Goal: Task Accomplishment & Management: Manage account settings

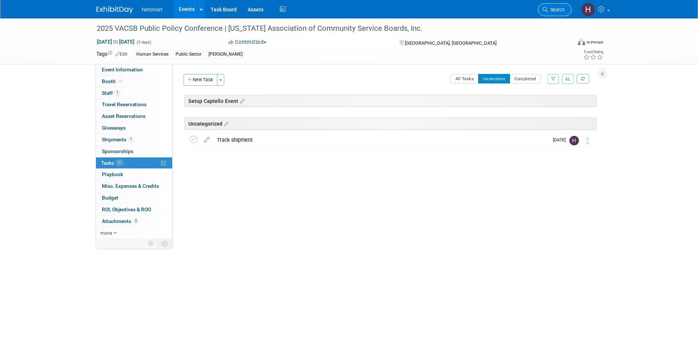
click at [553, 10] on span "Search" at bounding box center [556, 9] width 17 height 5
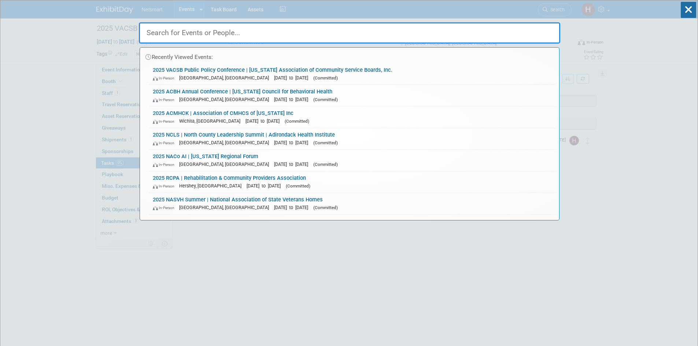
click at [187, 32] on input "text" at bounding box center [349, 32] width 421 height 21
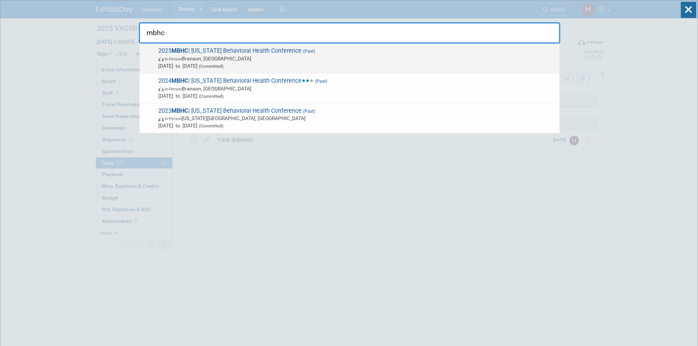
type input "mbhc"
click at [220, 55] on span "2025 MBHC | Missouri Behavioral Health Conference (Past) In-Person Branson, MO …" at bounding box center [356, 58] width 400 height 22
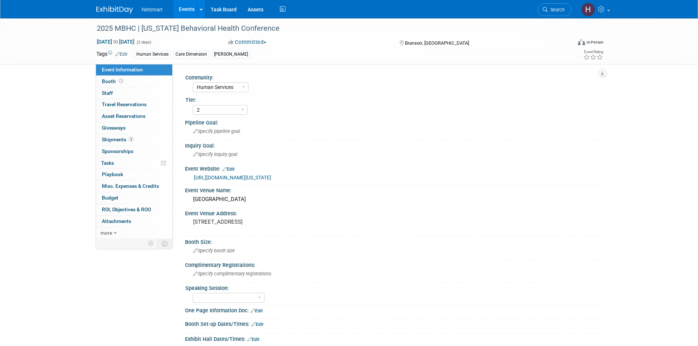
select select "Human Services"
select select "2"
click at [130, 82] on link "Booth" at bounding box center [134, 81] width 76 height 11
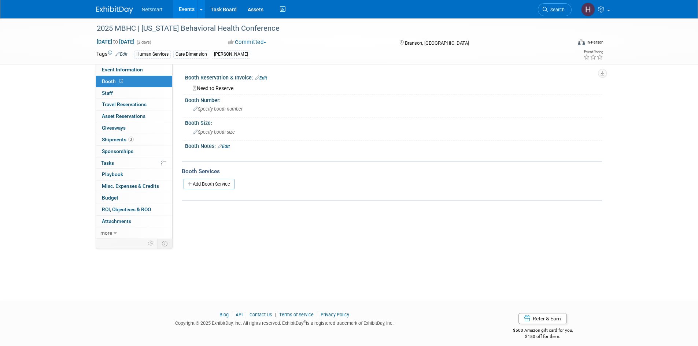
click at [267, 78] on link "Edit" at bounding box center [261, 77] width 12 height 5
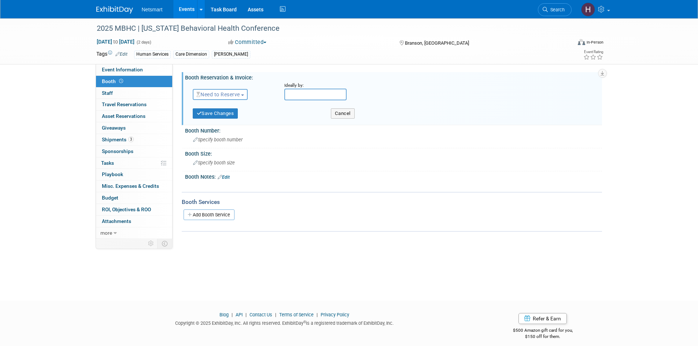
click at [243, 96] on button "Need to Reserve" at bounding box center [220, 94] width 55 height 11
click at [241, 119] on link "Reserved" at bounding box center [232, 117] width 78 height 10
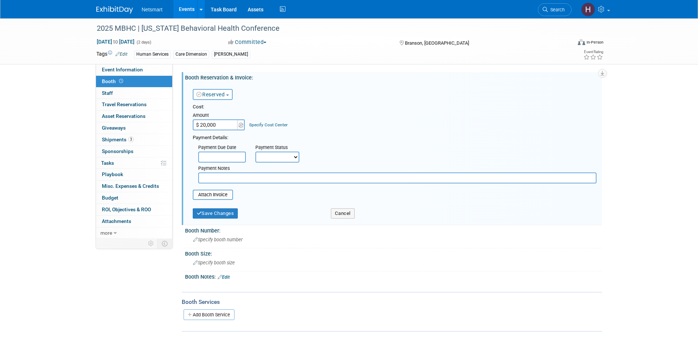
type input "$ 20,000.00"
click at [278, 157] on select "Not Paid Yet Partially Paid Paid in Full" at bounding box center [277, 157] width 44 height 11
select select "1"
click at [255, 152] on select "Not Paid Yet Partially Paid Paid in Full" at bounding box center [277, 157] width 44 height 11
click at [218, 197] on input "file" at bounding box center [188, 194] width 87 height 9
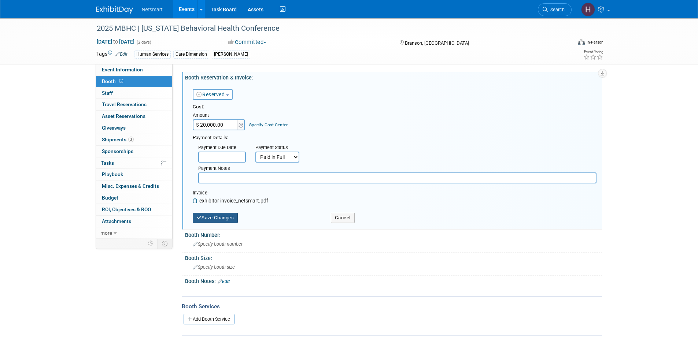
click at [222, 221] on button "Save Changes" at bounding box center [215, 218] width 45 height 10
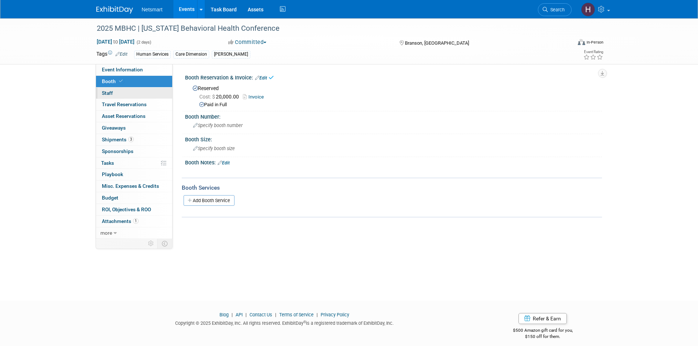
click at [116, 96] on link "0 Staff 0" at bounding box center [134, 93] width 76 height 11
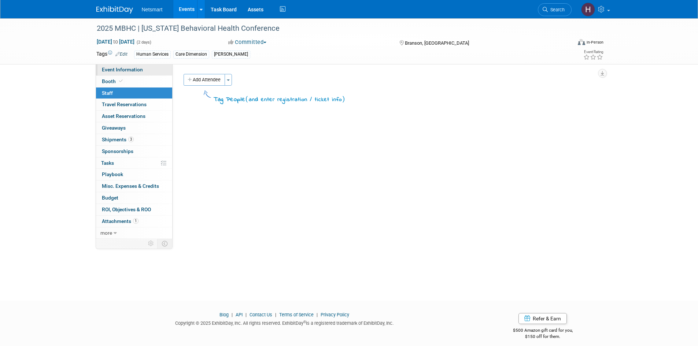
click at [140, 69] on span "Event Information" at bounding box center [122, 70] width 41 height 6
select select "Human Services"
select select "2"
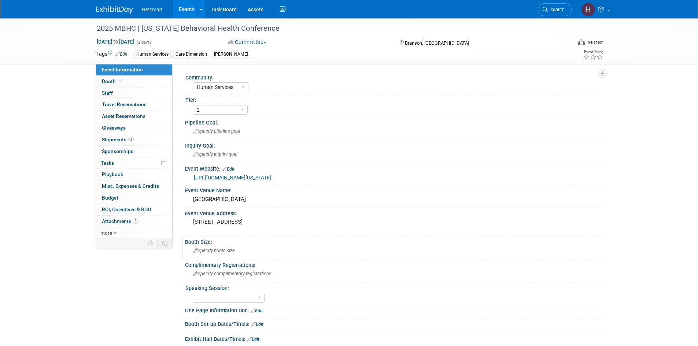
click at [216, 252] on span "Specify booth size" at bounding box center [214, 250] width 42 height 5
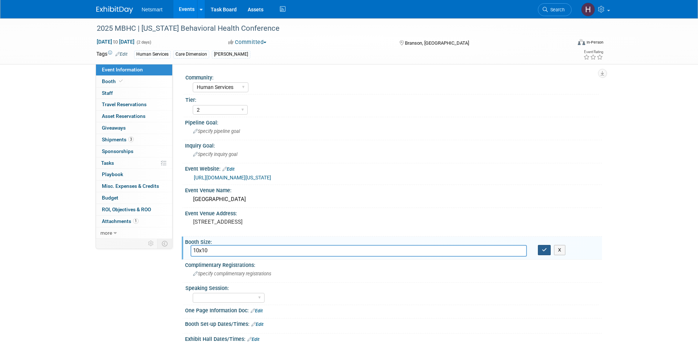
type input "10x10"
click at [539, 252] on button "button" at bounding box center [544, 250] width 13 height 10
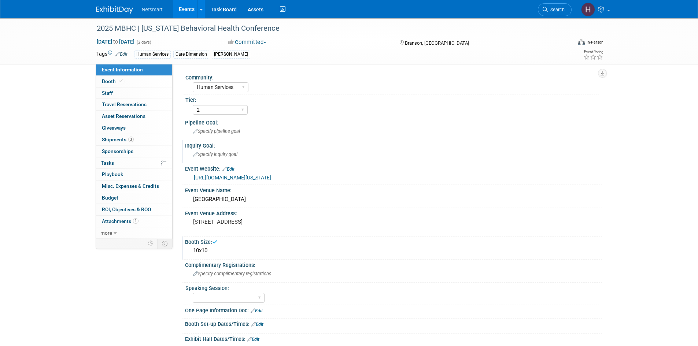
click at [222, 156] on span "Specify inquiry goal" at bounding box center [215, 154] width 44 height 5
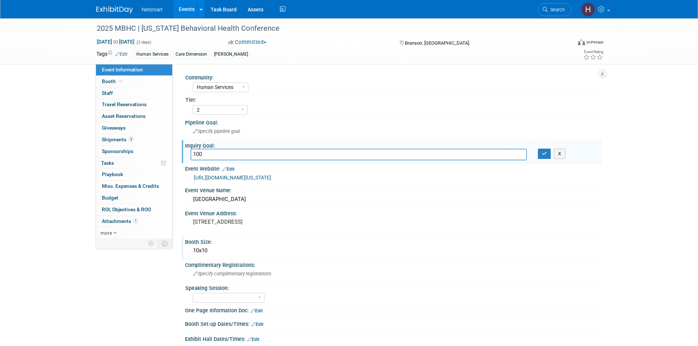
type input "100"
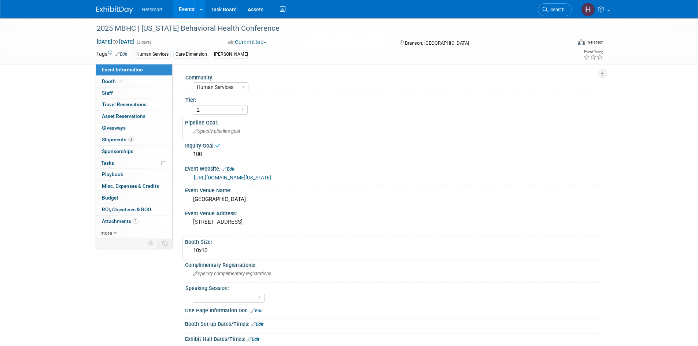
click at [229, 133] on span "Specify pipeline goal" at bounding box center [216, 131] width 47 height 5
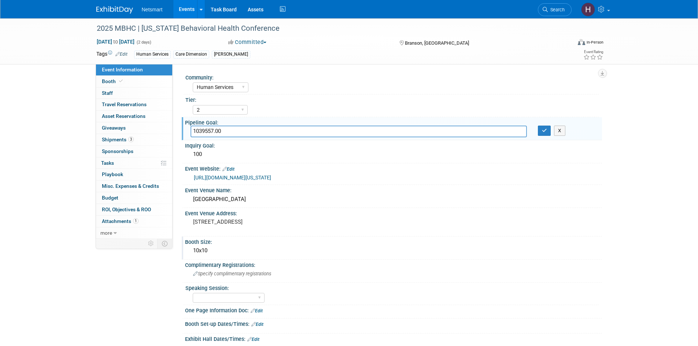
type input "1039557.00"
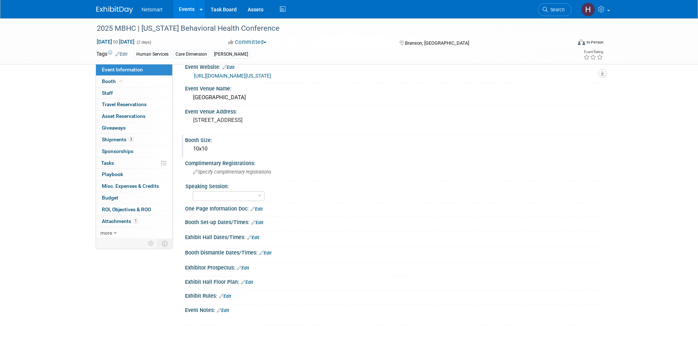
scroll to position [110, 0]
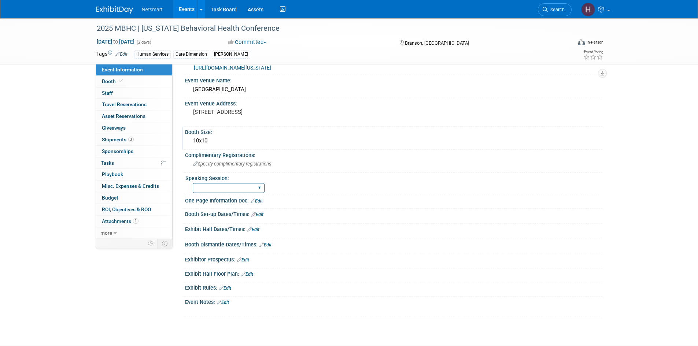
click at [241, 188] on select "Yes No Submitted, Not Accepted" at bounding box center [229, 188] width 72 height 10
select select "Yes"
click at [193, 183] on select "Yes No Submitted, Not Accepted" at bounding box center [229, 188] width 72 height 10
click at [260, 201] on link "Edit" at bounding box center [257, 201] width 12 height 5
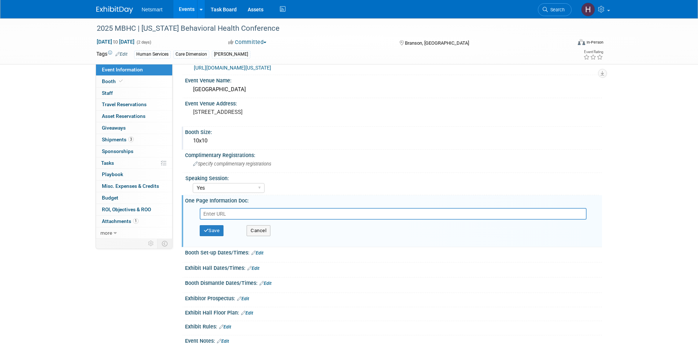
click at [223, 214] on input "text" at bounding box center [393, 214] width 387 height 12
paste input "[URL][DOMAIN_NAME]"
type input "[URL][DOMAIN_NAME]"
click at [220, 230] on button "Save" at bounding box center [212, 230] width 24 height 11
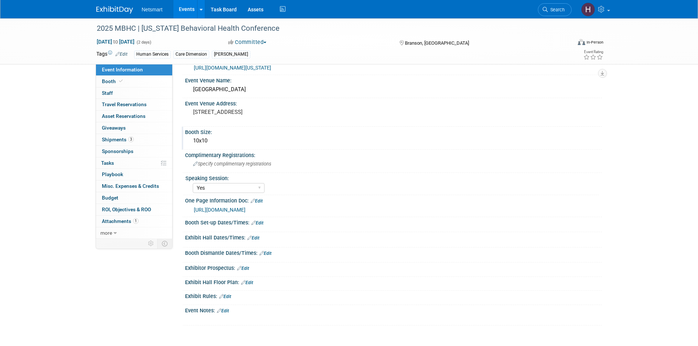
click at [260, 223] on link "Edit" at bounding box center [257, 222] width 12 height 5
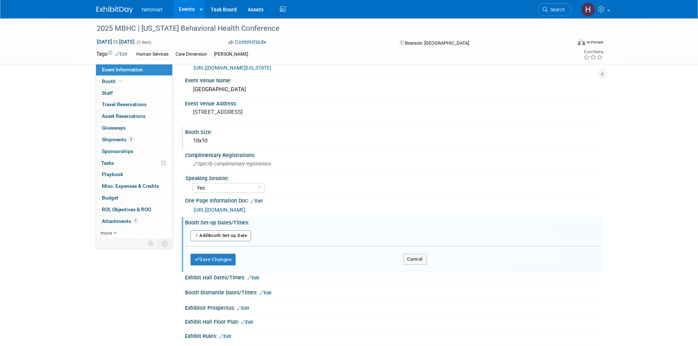
click at [220, 236] on button "Add Another Booth Set-up Date" at bounding box center [220, 235] width 61 height 11
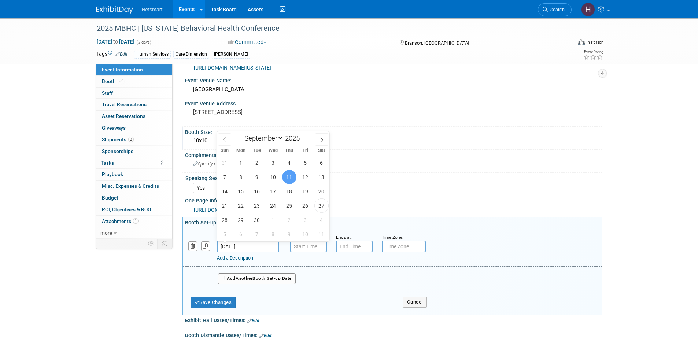
click at [257, 245] on input "[DATE]" at bounding box center [248, 247] width 62 height 12
click at [275, 177] on span "10" at bounding box center [273, 177] width 14 height 14
type input "[DATE]"
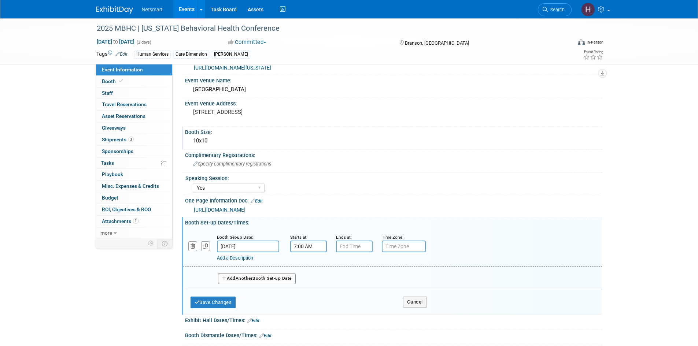
click at [304, 246] on input "7:00 AM" at bounding box center [308, 247] width 37 height 12
click at [305, 278] on span "07" at bounding box center [307, 280] width 14 height 13
click at [305, 281] on td "04" at bounding box center [303, 285] width 23 height 20
click at [370, 281] on button "AM" at bounding box center [370, 280] width 13 height 12
type input "4:00 PM"
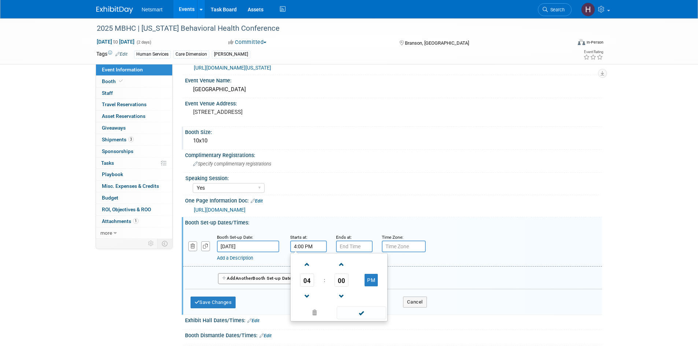
type input "7:00 PM"
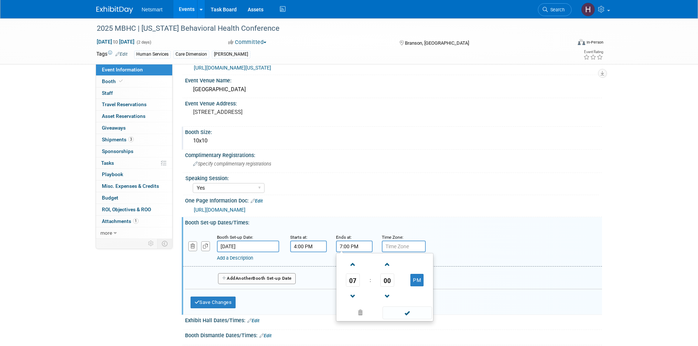
click at [349, 248] on input "7:00 PM" at bounding box center [354, 247] width 37 height 12
click at [402, 318] on span at bounding box center [406, 313] width 49 height 13
click at [260, 279] on button "Add Another Booth Set-up Date" at bounding box center [257, 278] width 78 height 11
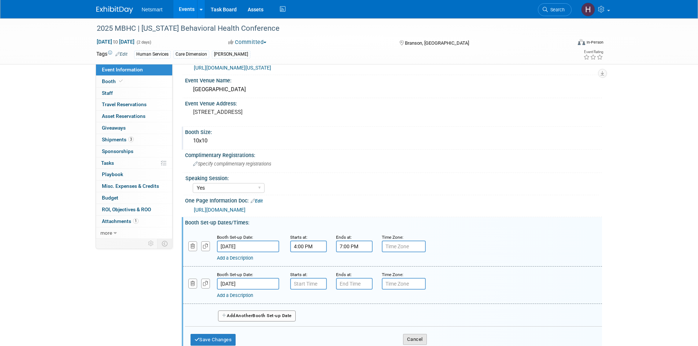
click at [413, 339] on button "Cancel" at bounding box center [415, 339] width 24 height 11
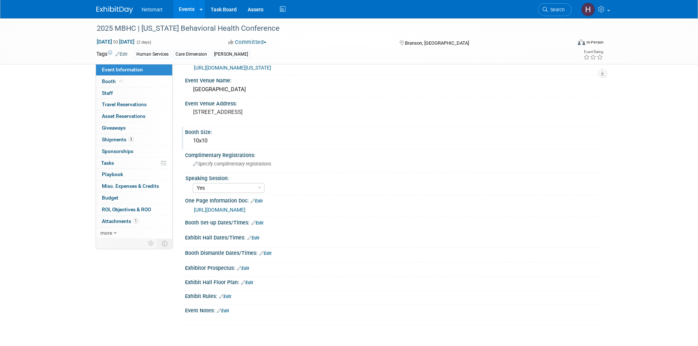
click at [259, 223] on link "Edit" at bounding box center [257, 222] width 12 height 5
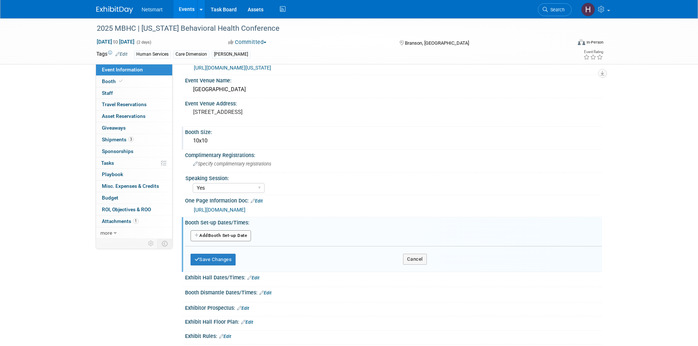
click at [233, 234] on button "Add Another Booth Set-up Date" at bounding box center [220, 235] width 61 height 11
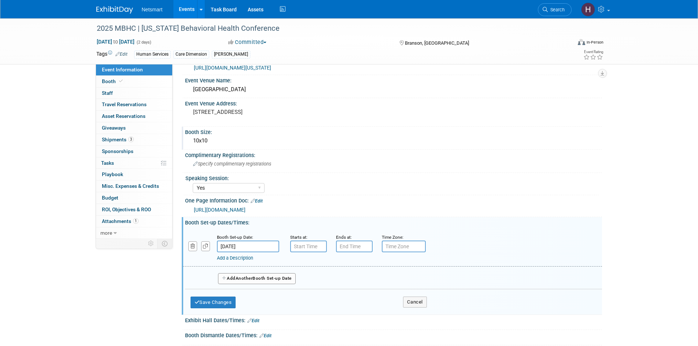
click at [238, 245] on input "[DATE]" at bounding box center [248, 247] width 62 height 12
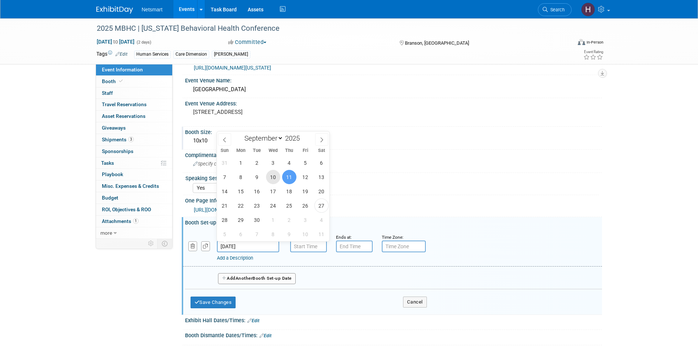
click at [275, 178] on span "10" at bounding box center [273, 177] width 14 height 14
type input "[DATE]"
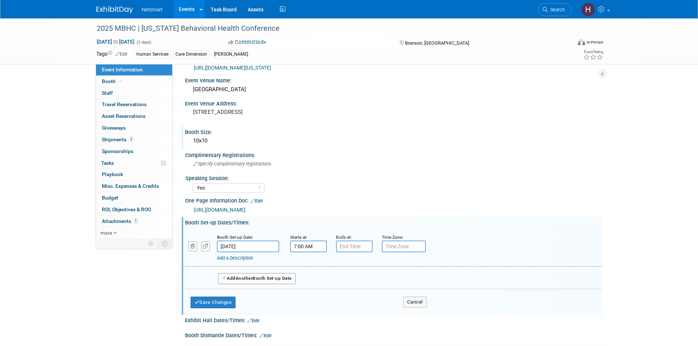
click at [294, 248] on input "7:00 AM" at bounding box center [308, 247] width 37 height 12
click at [307, 282] on span "07" at bounding box center [307, 280] width 14 height 13
click at [304, 281] on td "04" at bounding box center [303, 285] width 23 height 20
click at [365, 287] on td at bounding box center [371, 296] width 29 height 19
click at [372, 284] on button "AM" at bounding box center [370, 280] width 13 height 12
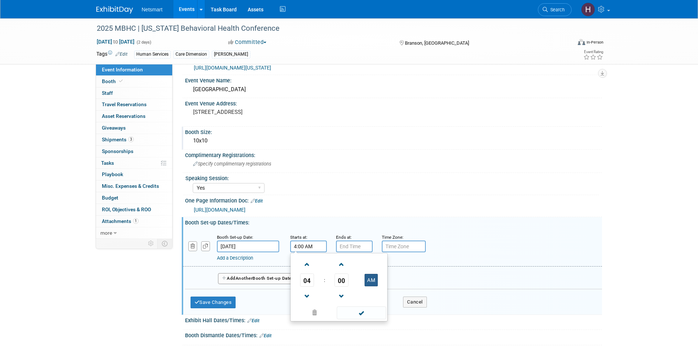
type input "4:00 PM"
click at [372, 315] on span at bounding box center [361, 313] width 49 height 13
type input "7:00 PM"
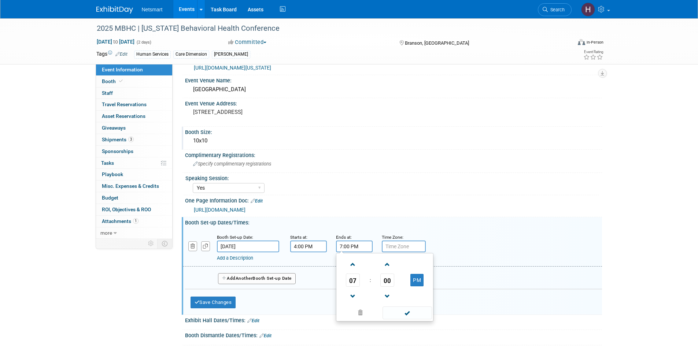
click at [354, 246] on input "7:00 PM" at bounding box center [354, 247] width 37 height 12
click at [408, 309] on span at bounding box center [406, 313] width 49 height 13
click at [218, 300] on button "Save Changes" at bounding box center [212, 303] width 45 height 12
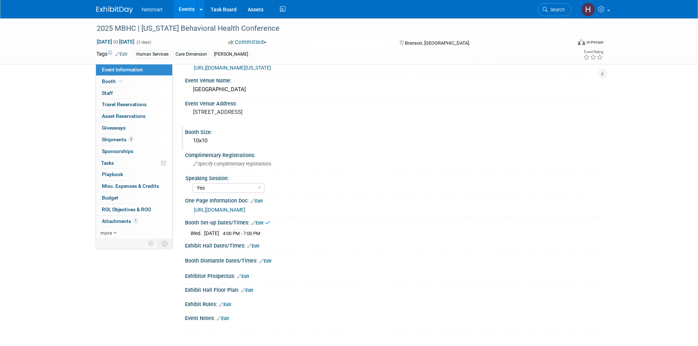
click at [258, 245] on link "Edit" at bounding box center [253, 246] width 12 height 5
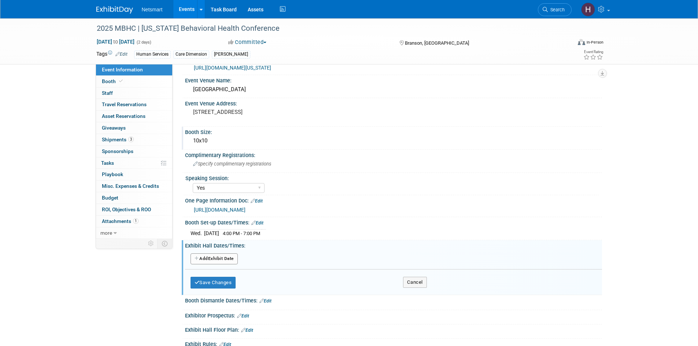
click at [222, 256] on button "Add Another Exhibit Date" at bounding box center [213, 258] width 47 height 11
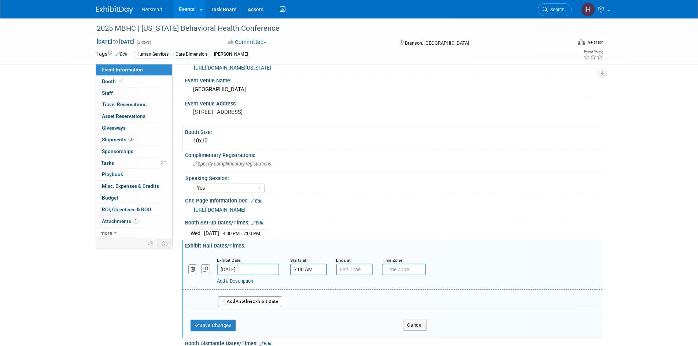
click at [301, 269] on input "7:00 AM" at bounding box center [308, 270] width 37 height 12
click at [309, 286] on span at bounding box center [307, 287] width 13 height 13
type input "8:00 AM"
click at [350, 340] on span at bounding box center [361, 336] width 49 height 13
click at [359, 270] on input "7:00 PM" at bounding box center [354, 270] width 37 height 12
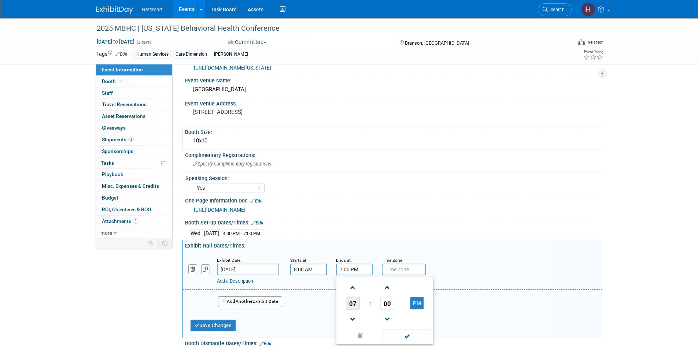
click at [352, 303] on span "07" at bounding box center [353, 303] width 14 height 13
click at [352, 303] on td "04" at bounding box center [349, 308] width 23 height 20
type input "4:00 PM"
click at [407, 333] on span at bounding box center [406, 336] width 49 height 13
click at [275, 305] on button "Add Another Exhibit Date" at bounding box center [250, 301] width 64 height 11
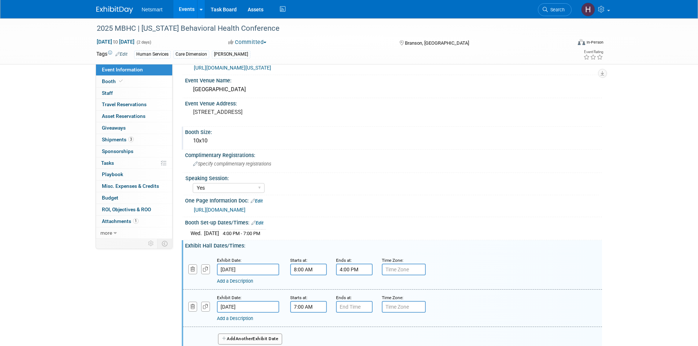
click at [302, 304] on input "7:00 AM" at bounding box center [308, 307] width 37 height 12
drag, startPoint x: 312, startPoint y: 322, endPoint x: 319, endPoint y: 318, distance: 7.5
click at [312, 322] on span at bounding box center [307, 325] width 13 height 13
type input "8:00 AM"
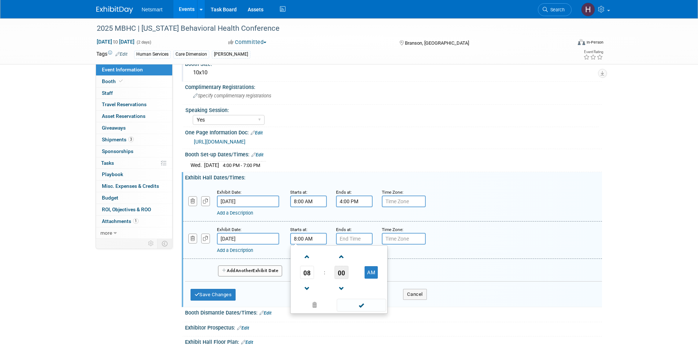
scroll to position [183, 0]
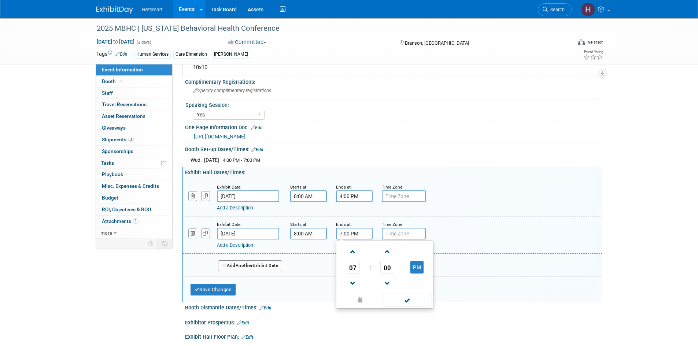
click at [352, 235] on input "7:00 PM" at bounding box center [354, 234] width 37 height 12
click at [356, 268] on span "07" at bounding box center [353, 267] width 14 height 13
click at [352, 252] on td "12" at bounding box center [349, 252] width 23 height 20
click at [388, 267] on span "00" at bounding box center [387, 267] width 14 height 13
click at [392, 268] on td "30" at bounding box center [396, 272] width 23 height 20
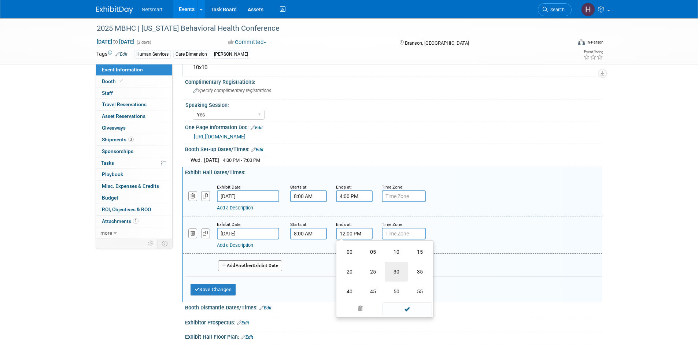
type input "12:30 PM"
click at [408, 300] on span at bounding box center [406, 300] width 49 height 13
click at [213, 288] on button "Save Changes" at bounding box center [212, 290] width 45 height 12
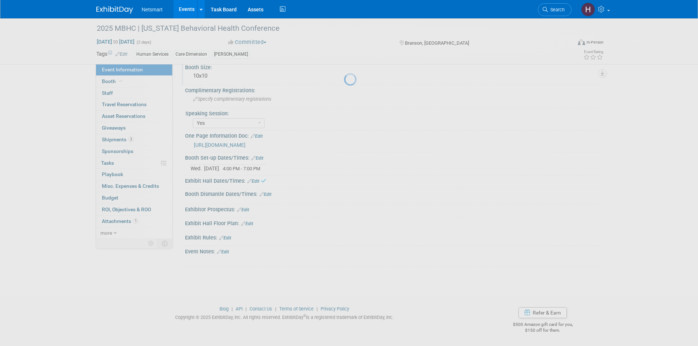
scroll to position [174, 0]
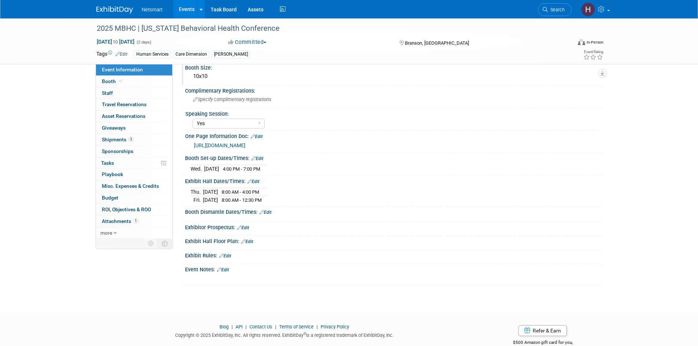
click at [268, 212] on link "Edit" at bounding box center [265, 212] width 12 height 5
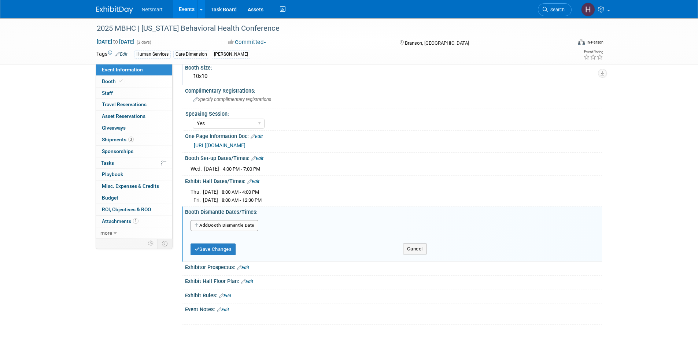
click at [246, 228] on button "Add Another Booth Dismantle Date" at bounding box center [224, 225] width 68 height 11
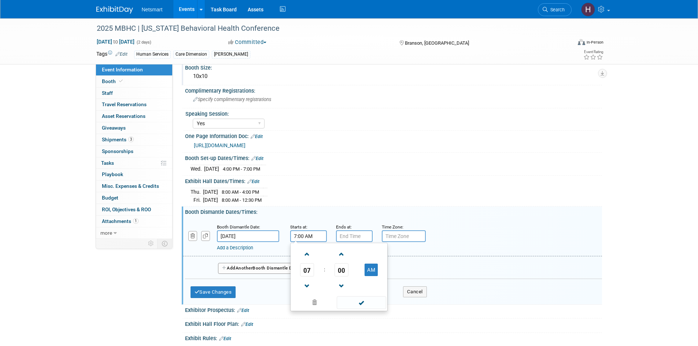
click at [304, 237] on input "7:00 AM" at bounding box center [308, 236] width 37 height 12
click at [308, 271] on span "07" at bounding box center [307, 269] width 14 height 13
click at [307, 253] on td "12" at bounding box center [303, 255] width 23 height 20
click at [339, 271] on span "00" at bounding box center [341, 269] width 14 height 13
click at [350, 270] on td "30" at bounding box center [350, 274] width 23 height 20
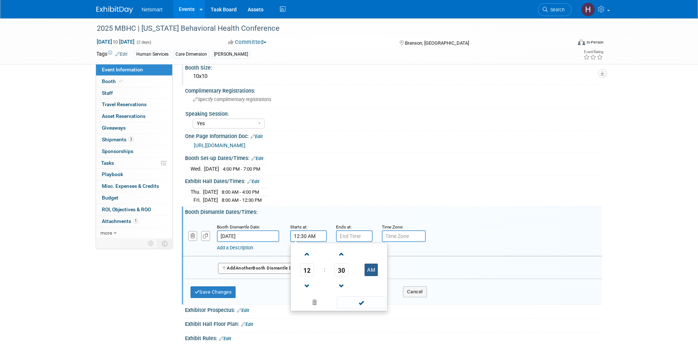
click at [368, 270] on button "AM" at bounding box center [370, 270] width 13 height 12
type input "12:30 PM"
click at [360, 299] on span at bounding box center [361, 302] width 49 height 13
click at [230, 290] on button "Save Changes" at bounding box center [212, 292] width 45 height 12
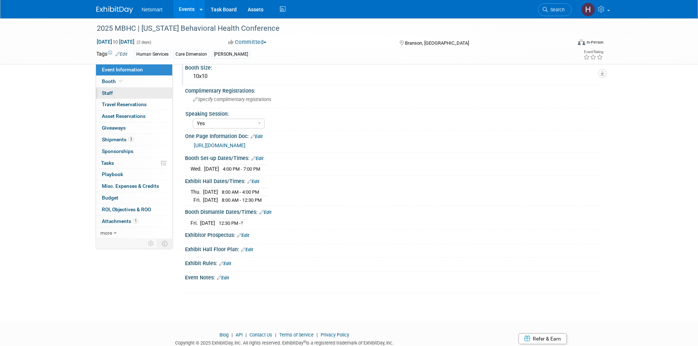
drag, startPoint x: 118, startPoint y: 92, endPoint x: 124, endPoint y: 92, distance: 5.5
click at [118, 92] on link "0 Staff 0" at bounding box center [134, 93] width 76 height 11
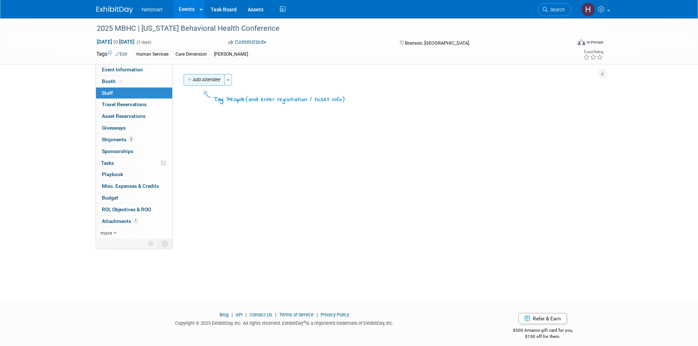
click at [198, 83] on button "Add Attendee" at bounding box center [203, 80] width 41 height 12
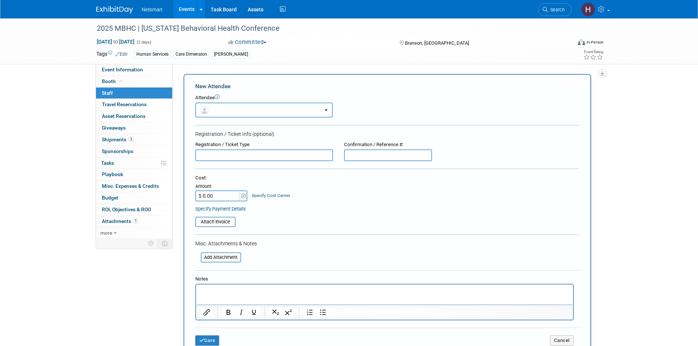
click at [249, 108] on button "button" at bounding box center [263, 110] width 137 height 15
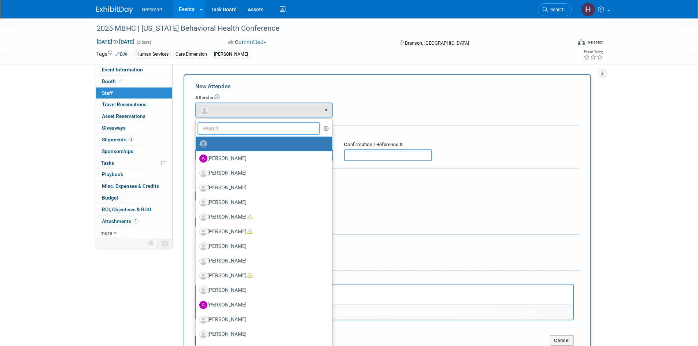
click at [242, 129] on input "text" at bounding box center [258, 128] width 123 height 12
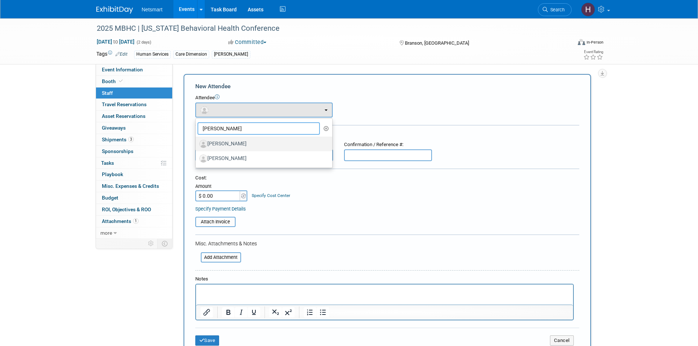
type input "[PERSON_NAME]"
click at [241, 144] on label "[PERSON_NAME]" at bounding box center [262, 144] width 126 height 12
click at [197, 144] on input "[PERSON_NAME]" at bounding box center [194, 143] width 5 height 5
select select "03e0165f-eea6-4e87-a036-1faf8afe7446"
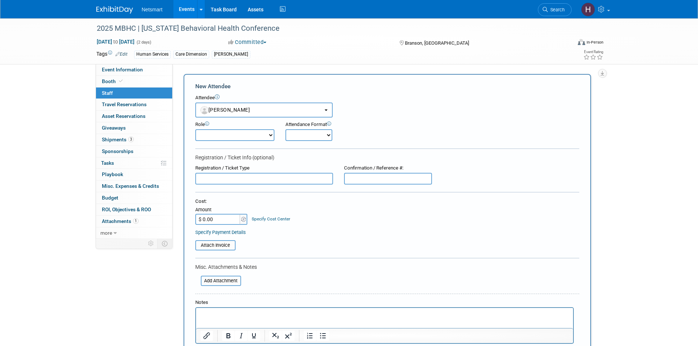
click at [245, 134] on select "Cabinet Member Client Alignment Client Development Demonstrator Events Executiv…" at bounding box center [234, 135] width 79 height 12
select select "100"
click at [195, 129] on select "Cabinet Member Client Alignment Client Development Demonstrator Events Executiv…" at bounding box center [234, 135] width 79 height 12
click at [319, 134] on select "Onsite Remote" at bounding box center [308, 135] width 47 height 12
select select "1"
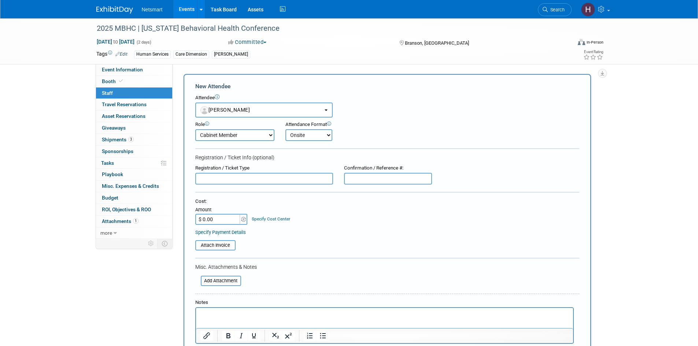
click at [285, 129] on select "Onsite Remote" at bounding box center [308, 135] width 47 height 12
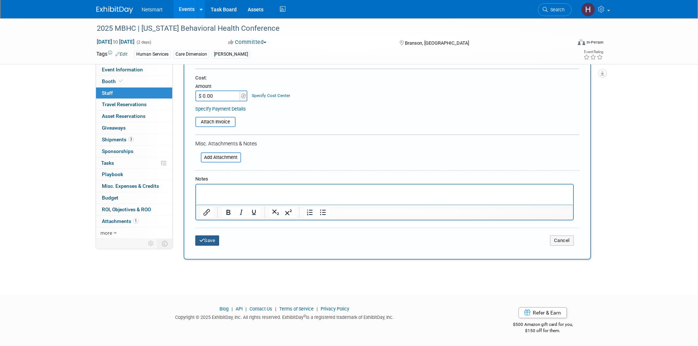
click at [212, 238] on button "Save" at bounding box center [207, 240] width 24 height 10
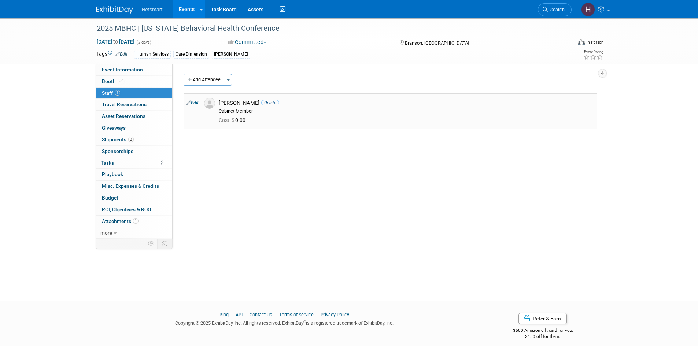
click at [191, 103] on link "Edit" at bounding box center [192, 102] width 12 height 5
select select "03e0165f-eea6-4e87-a036-1faf8afe7446"
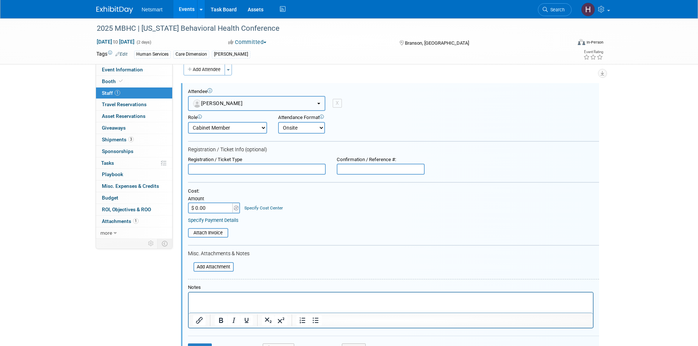
click at [249, 105] on button "[PERSON_NAME]" at bounding box center [256, 103] width 137 height 15
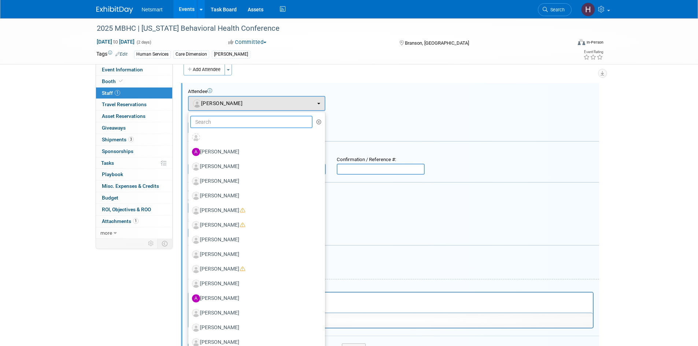
click at [248, 122] on input "text" at bounding box center [251, 122] width 123 height 12
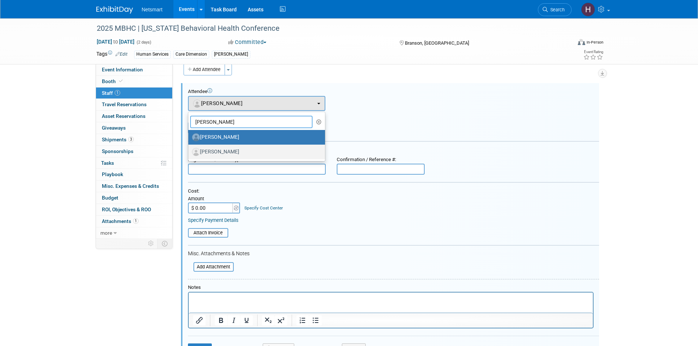
type input "[PERSON_NAME]"
click at [224, 153] on label "[PERSON_NAME]" at bounding box center [255, 152] width 126 height 12
click at [189, 153] on input "[PERSON_NAME]" at bounding box center [187, 151] width 5 height 5
select select "ad974859-180a-4164-9b2e-6abb8cec0144"
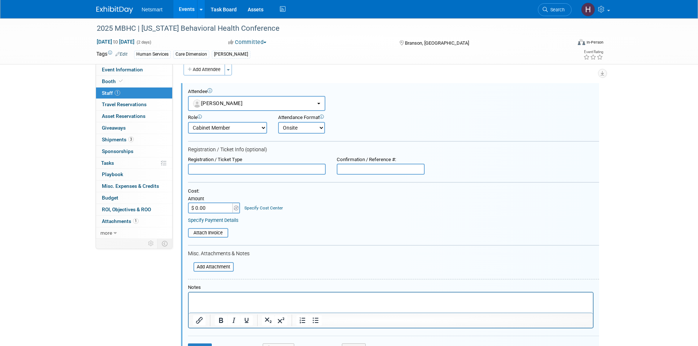
click at [276, 136] on form "Attendee <img src="[URL][DOMAIN_NAME]" style="width: 22px; height: 22px; border…" at bounding box center [393, 224] width 411 height 271
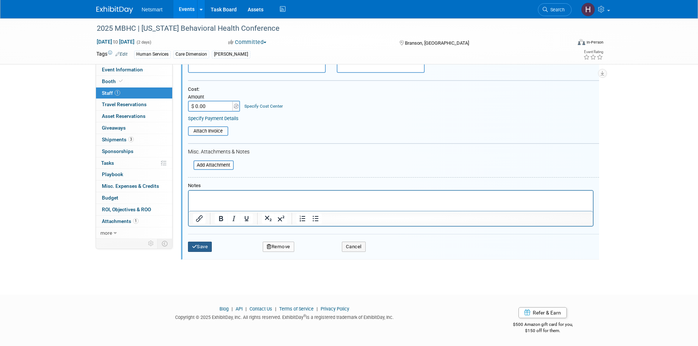
click at [206, 244] on button "Save" at bounding box center [200, 247] width 24 height 10
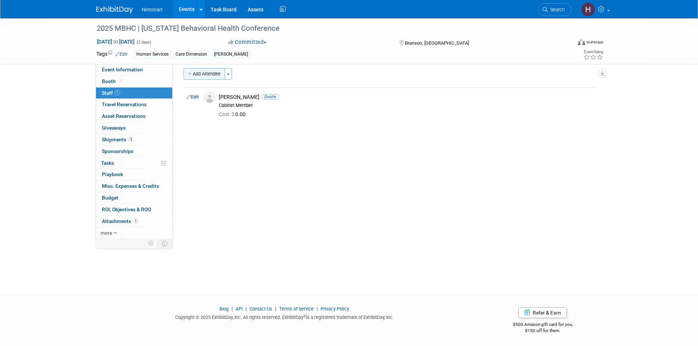
click at [209, 73] on button "Add Attendee" at bounding box center [203, 74] width 41 height 12
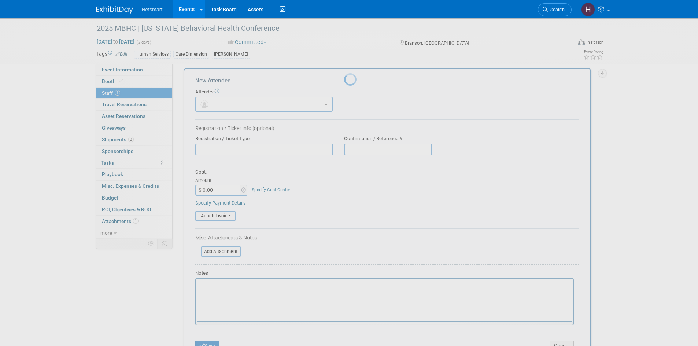
scroll to position [0, 0]
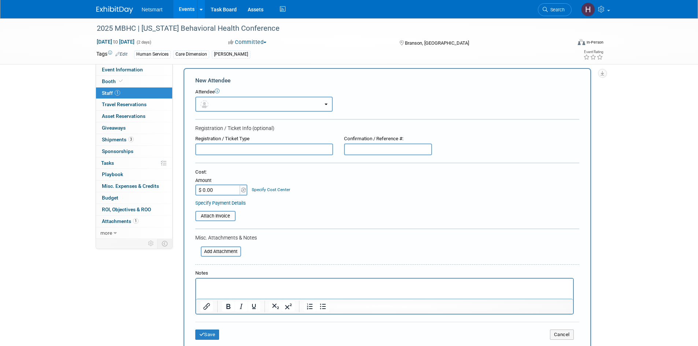
click at [229, 107] on button "button" at bounding box center [263, 104] width 137 height 15
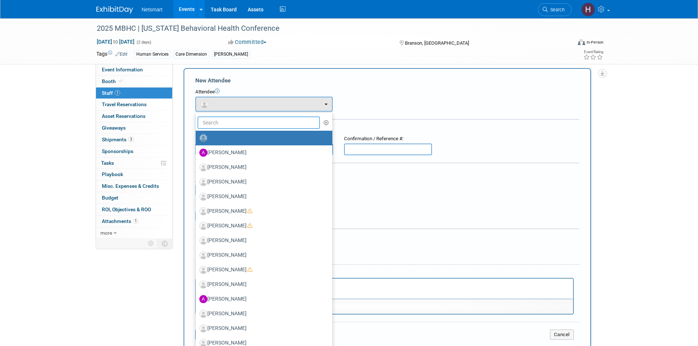
click at [230, 124] on input "text" at bounding box center [258, 122] width 123 height 12
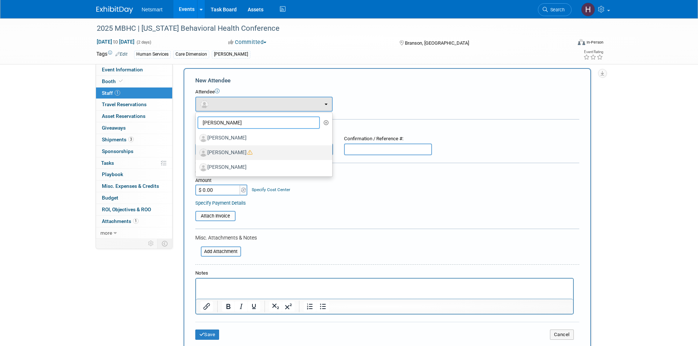
type input "[PERSON_NAME]"
click at [236, 153] on label "[PERSON_NAME]" at bounding box center [262, 153] width 126 height 12
click at [197, 153] on input "[PERSON_NAME]" at bounding box center [194, 151] width 5 height 5
select select "01ed30da-16c4-41e4-a24b-7f80c002b91d"
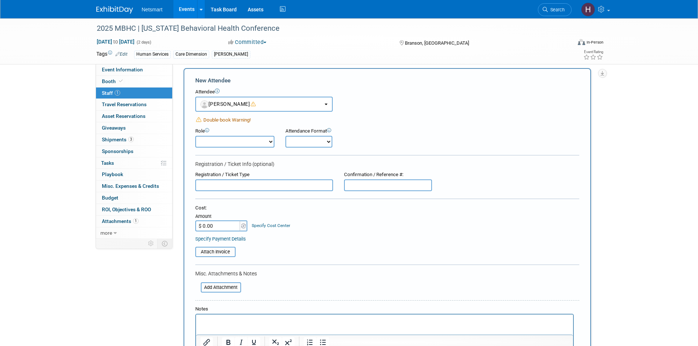
click at [255, 138] on select "Cabinet Member Client Alignment Client Development Demonstrator Events Executiv…" at bounding box center [234, 142] width 79 height 12
select select "4"
click at [195, 136] on select "Cabinet Member Client Alignment Client Development Demonstrator Events Executiv…" at bounding box center [234, 142] width 79 height 12
click at [307, 138] on select "Onsite Remote" at bounding box center [308, 142] width 47 height 12
select select "1"
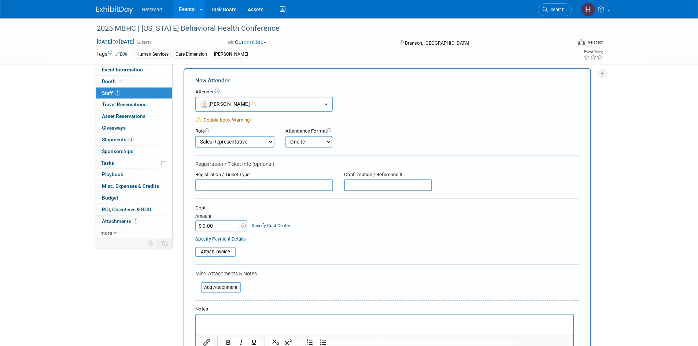
click at [285, 136] on select "Onsite Remote" at bounding box center [308, 142] width 47 height 12
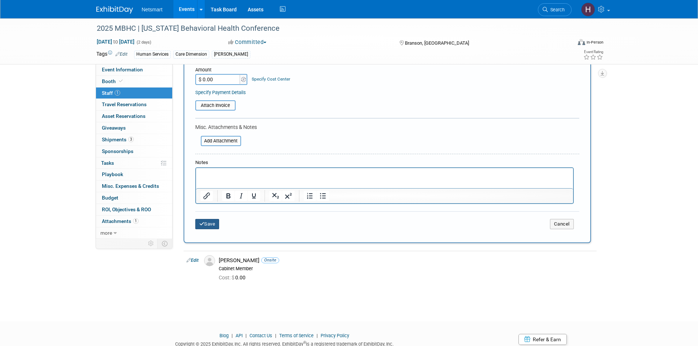
click at [202, 223] on icon "submit" at bounding box center [201, 224] width 5 height 5
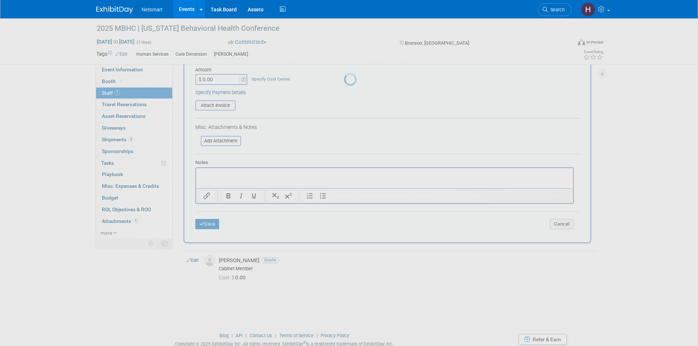
scroll to position [6, 0]
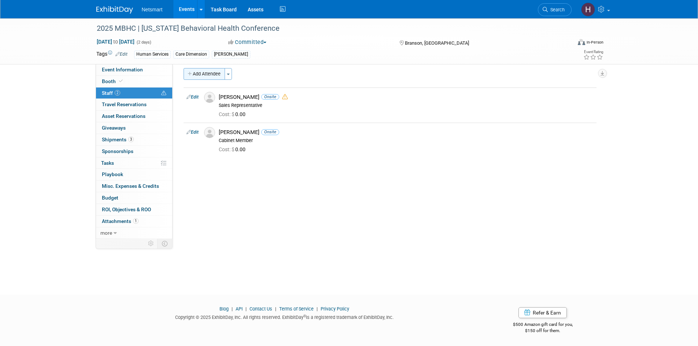
click at [216, 74] on button "Add Attendee" at bounding box center [203, 74] width 41 height 12
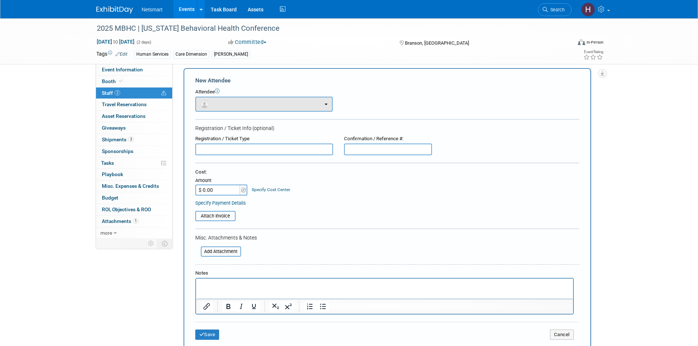
scroll to position [0, 0]
click at [222, 105] on button "button" at bounding box center [263, 104] width 137 height 15
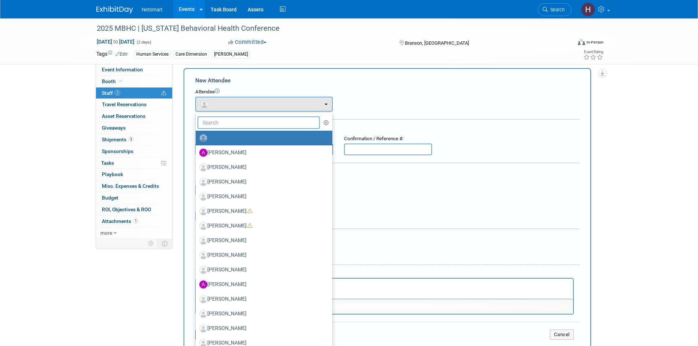
click at [229, 124] on input "text" at bounding box center [258, 122] width 123 height 12
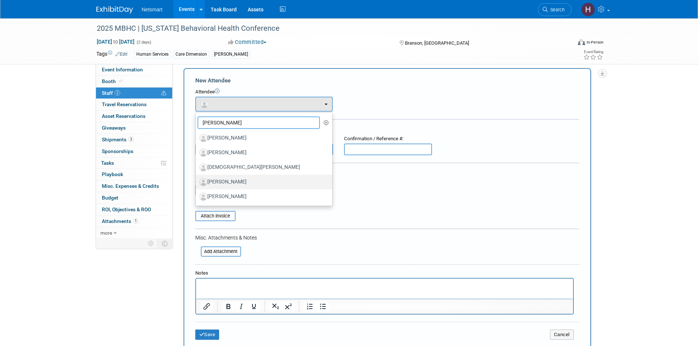
type input "[PERSON_NAME]"
click at [235, 181] on label "[PERSON_NAME]" at bounding box center [262, 182] width 126 height 12
click at [197, 181] on input "[PERSON_NAME]" at bounding box center [194, 181] width 5 height 5
select select "0c6fb49f-7f8b-4066-be56-87ea0bd9c818"
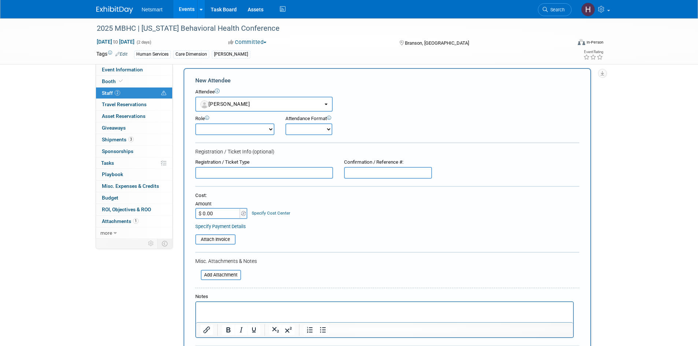
click at [260, 128] on select "Cabinet Member Client Alignment Client Development Demonstrator Events Executiv…" at bounding box center [234, 129] width 79 height 12
select select "300"
click at [195, 123] on select "Cabinet Member Client Alignment Client Development Demonstrator Events Executiv…" at bounding box center [234, 129] width 79 height 12
click at [291, 126] on select "Onsite Remote" at bounding box center [308, 129] width 47 height 12
select select "1"
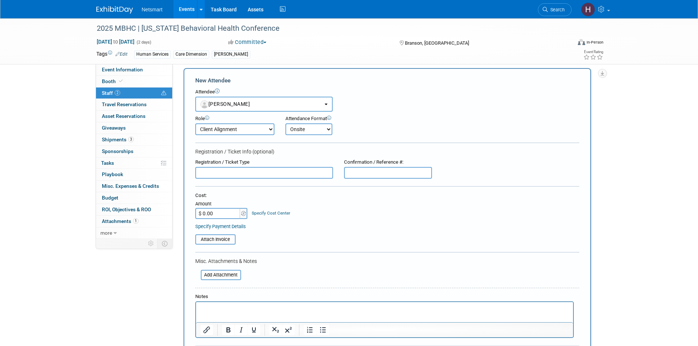
click at [285, 123] on select "Onsite Remote" at bounding box center [308, 129] width 47 height 12
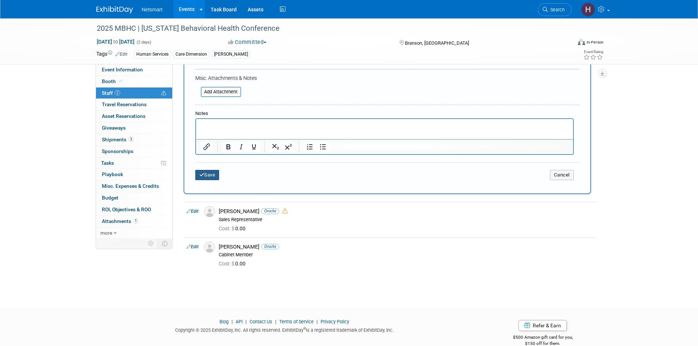
click at [212, 180] on button "Save" at bounding box center [207, 175] width 24 height 10
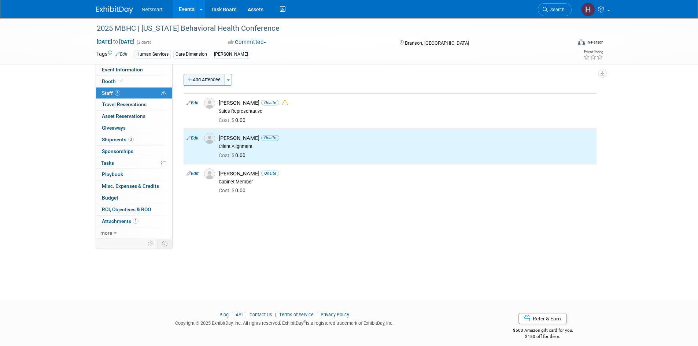
click at [206, 81] on button "Add Attendee" at bounding box center [203, 80] width 41 height 12
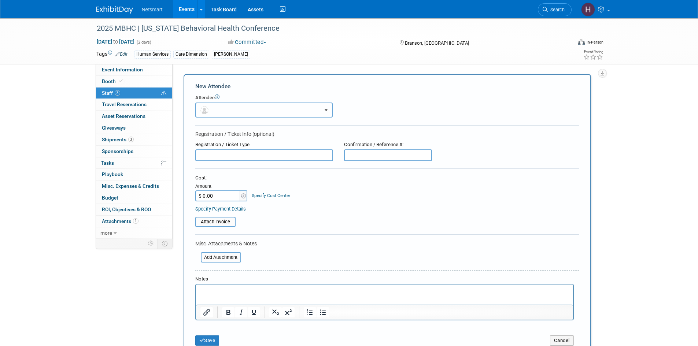
click at [269, 110] on button "button" at bounding box center [263, 110] width 137 height 15
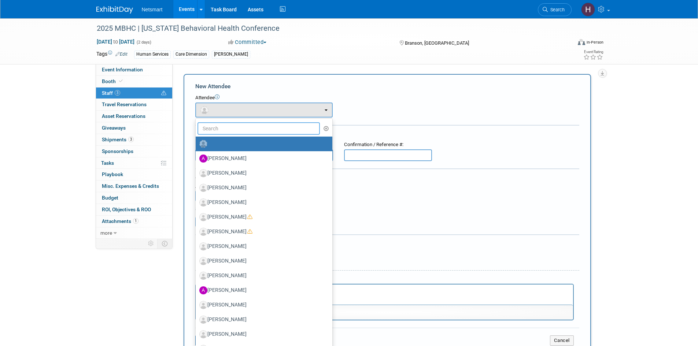
click at [229, 129] on input "text" at bounding box center [258, 128] width 123 height 12
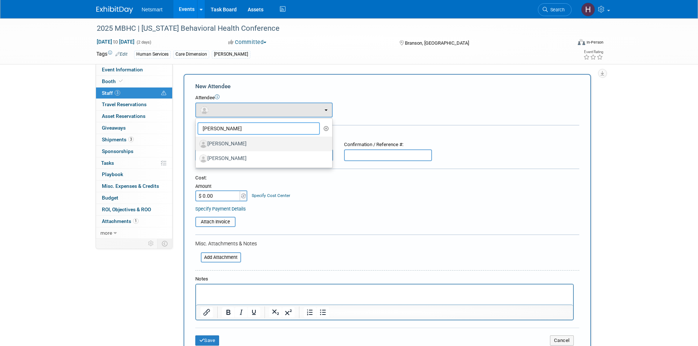
type input "[PERSON_NAME]"
click at [242, 145] on label "[PERSON_NAME]" at bounding box center [262, 144] width 126 height 12
click at [197, 145] on input "[PERSON_NAME]" at bounding box center [194, 143] width 5 height 5
select select "927b8207-97a7-4d9a-bb73-7c996e50c102"
select select "300"
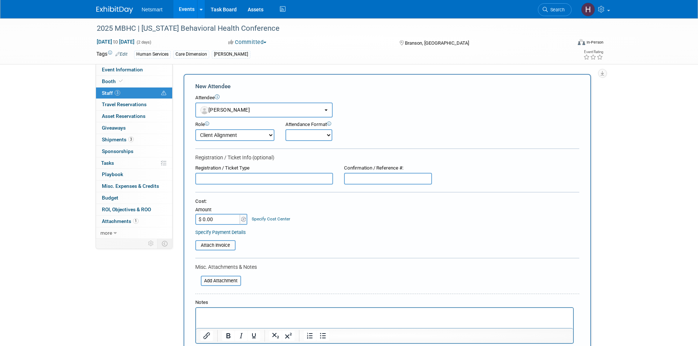
click at [303, 133] on select "Onsite Remote" at bounding box center [308, 135] width 47 height 12
select select "1"
click at [285, 129] on select "Onsite Remote" at bounding box center [308, 135] width 47 height 12
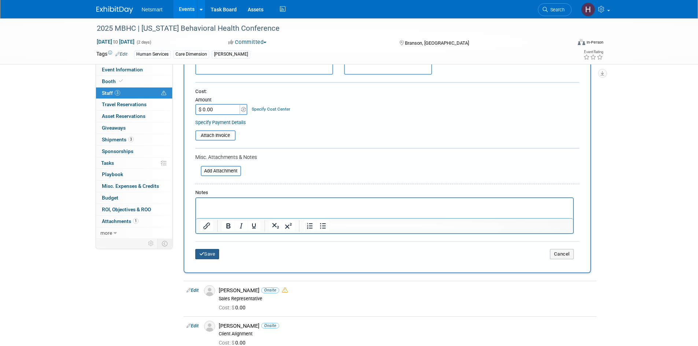
click at [204, 256] on button "Save" at bounding box center [207, 254] width 24 height 10
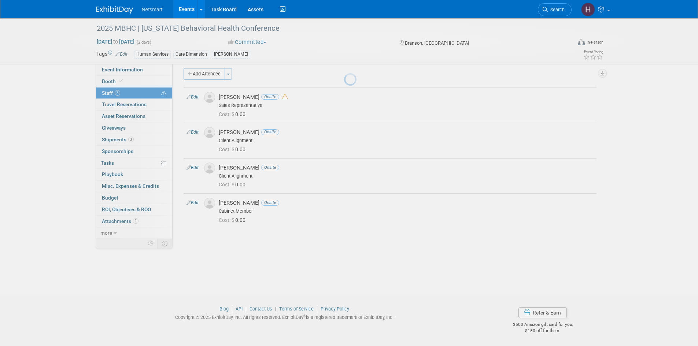
scroll to position [6, 0]
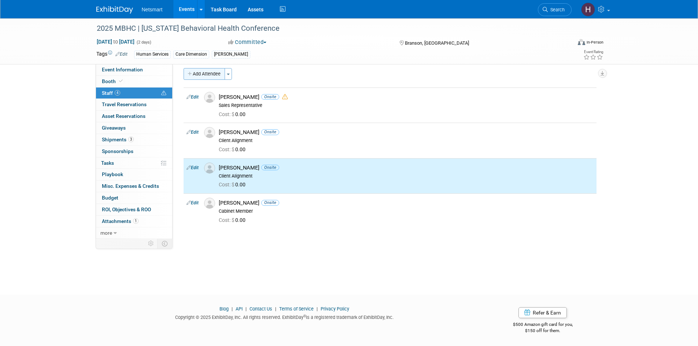
click at [207, 77] on button "Add Attendee" at bounding box center [203, 74] width 41 height 12
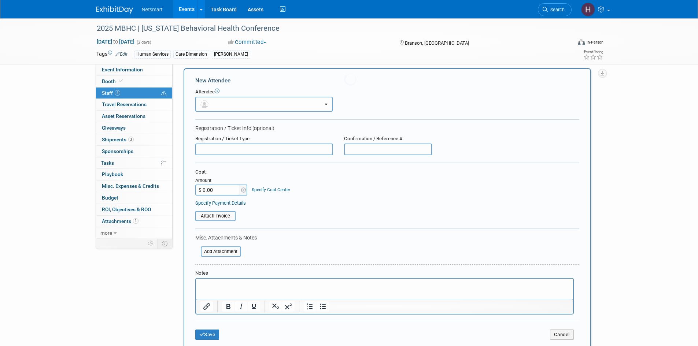
scroll to position [0, 0]
click at [230, 101] on button "button" at bounding box center [263, 104] width 137 height 15
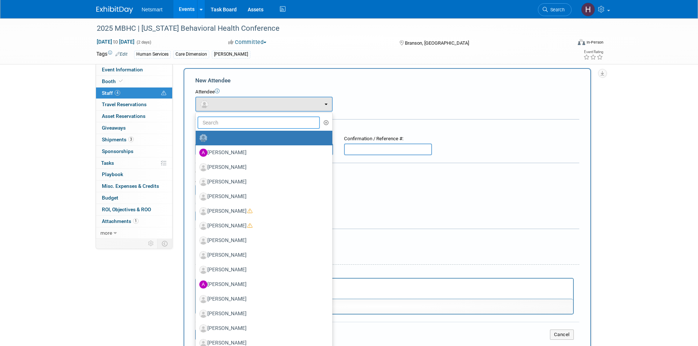
click at [242, 125] on input "text" at bounding box center [258, 122] width 123 height 12
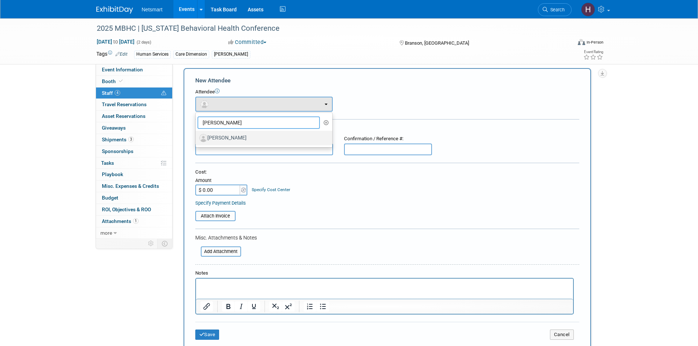
type input "[PERSON_NAME]"
click at [241, 135] on label "[PERSON_NAME]" at bounding box center [262, 138] width 126 height 12
click at [197, 135] on input "[PERSON_NAME]" at bounding box center [194, 137] width 5 height 5
select select "06a89e09-dda2-4e11-9419-0ac983822551"
select select "300"
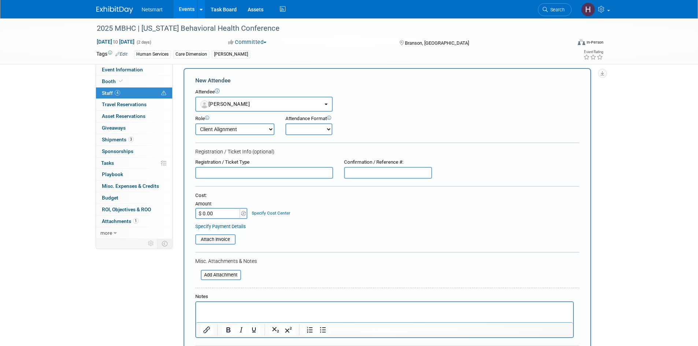
click at [321, 129] on select "Onsite Remote" at bounding box center [308, 129] width 47 height 12
select select "1"
click at [285, 123] on select "Onsite Remote" at bounding box center [308, 129] width 47 height 12
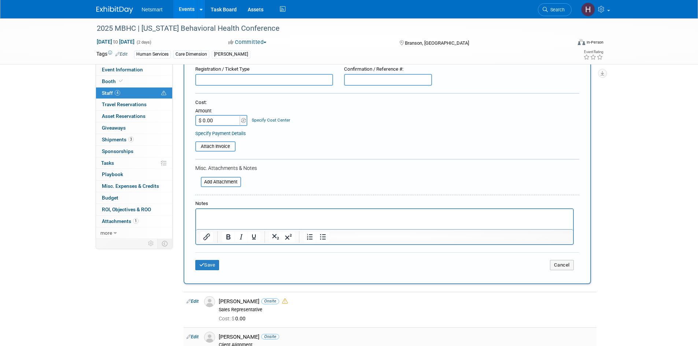
scroll to position [152, 0]
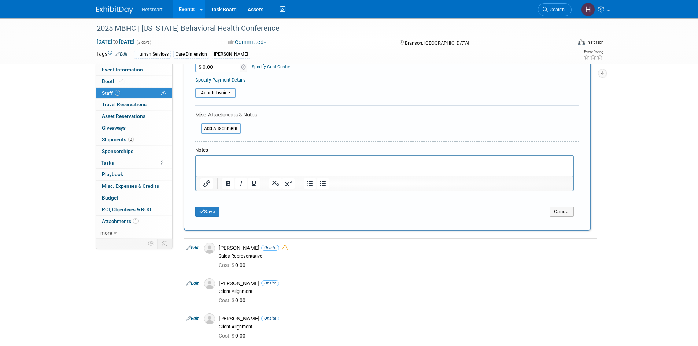
click at [217, 206] on div "Save Cancel" at bounding box center [387, 210] width 384 height 23
click at [217, 208] on button "Save" at bounding box center [207, 212] width 24 height 10
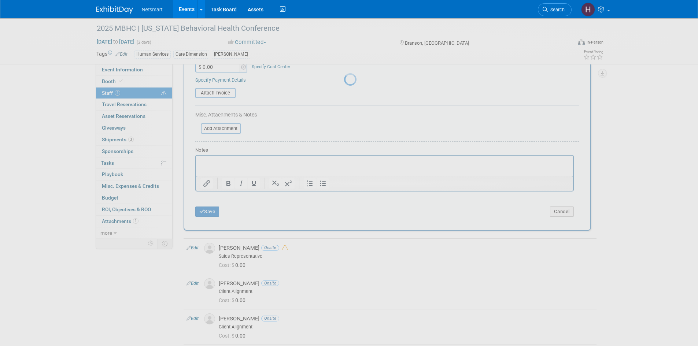
scroll to position [10, 0]
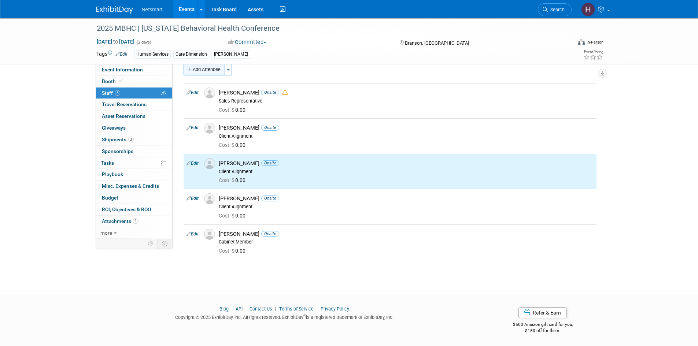
click at [207, 67] on button "Add Attendee" at bounding box center [203, 70] width 41 height 12
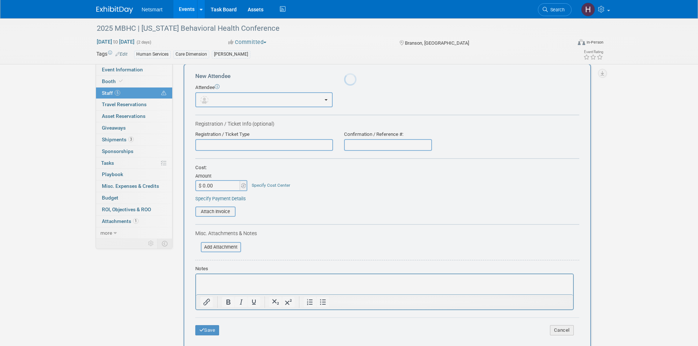
scroll to position [0, 0]
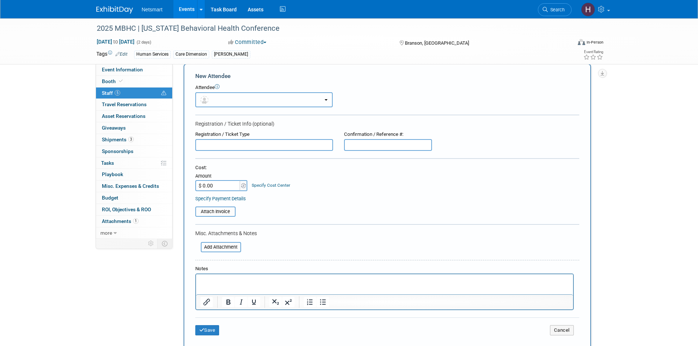
click at [246, 99] on button "button" at bounding box center [263, 99] width 137 height 15
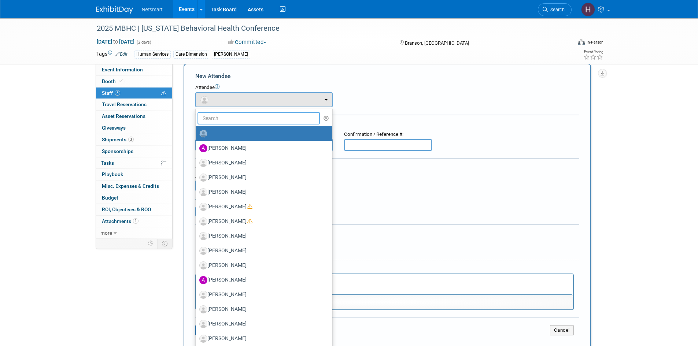
click at [241, 122] on input "text" at bounding box center [258, 118] width 123 height 12
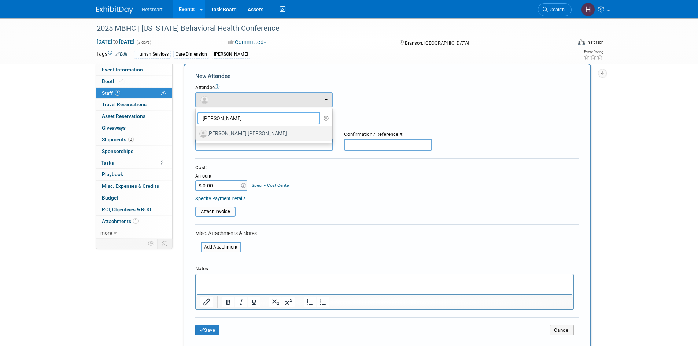
type input "[PERSON_NAME]"
click at [231, 130] on label "[PERSON_NAME] [PERSON_NAME]" at bounding box center [262, 134] width 126 height 12
click at [244, 132] on label "[PERSON_NAME] [PERSON_NAME]" at bounding box center [262, 134] width 126 height 12
click at [197, 132] on input "[PERSON_NAME] [PERSON_NAME]" at bounding box center [194, 132] width 5 height 5
select select "11eaca31-9837-4b7d-a97a-ee4b02f30b1a"
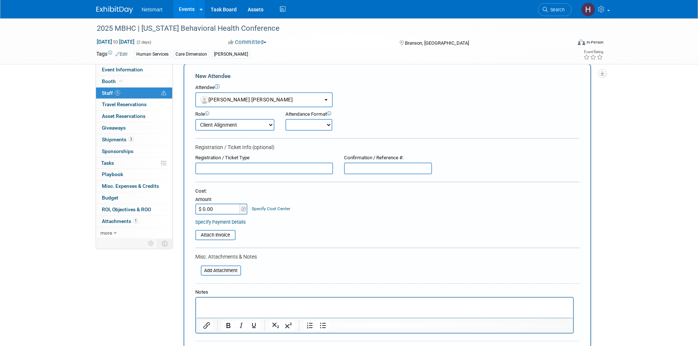
click at [297, 125] on select "Onsite Remote" at bounding box center [308, 125] width 47 height 12
click at [250, 125] on select "Cabinet Member Client Alignment Client Development Demonstrator Events Executiv…" at bounding box center [234, 125] width 79 height 12
select select "400"
click at [195, 119] on select "Cabinet Member Client Alignment Client Development Demonstrator Events Executiv…" at bounding box center [234, 125] width 79 height 12
click at [301, 119] on select "Onsite Remote" at bounding box center [308, 125] width 47 height 12
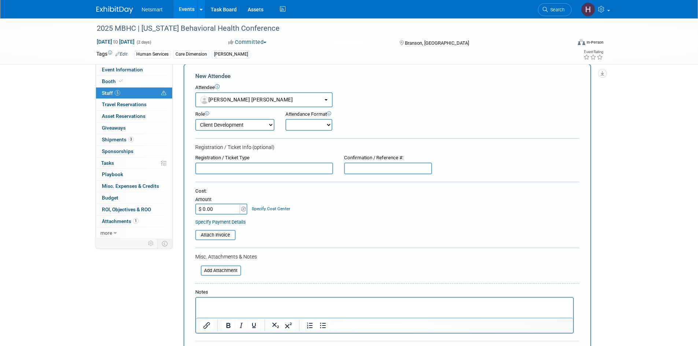
select select "1"
click at [285, 119] on select "Onsite Remote" at bounding box center [308, 125] width 47 height 12
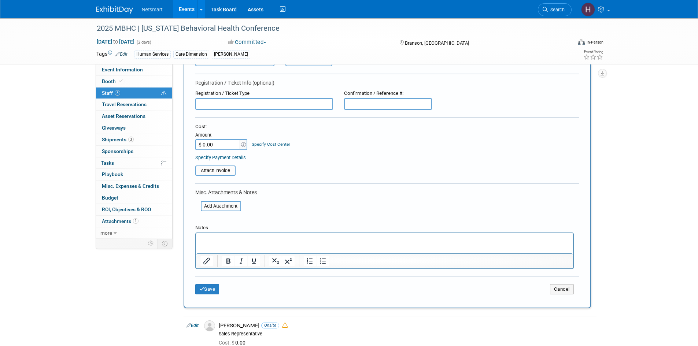
scroll to position [193, 0]
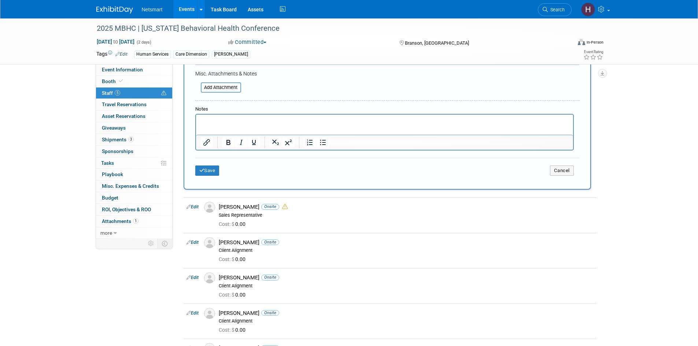
click at [229, 125] on p "Rich Text Area. Press ALT-0 for help." at bounding box center [384, 121] width 368 height 7
click at [215, 171] on button "Save" at bounding box center [207, 171] width 24 height 10
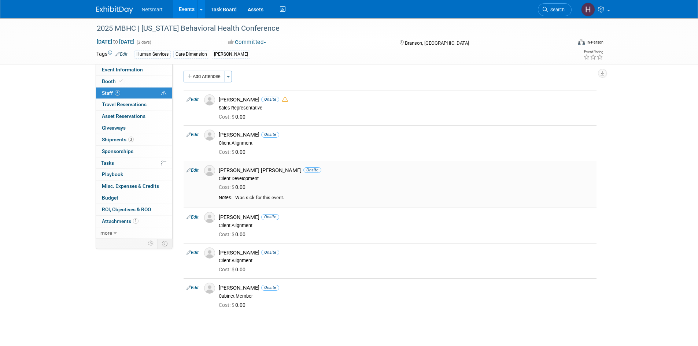
scroll to position [0, 0]
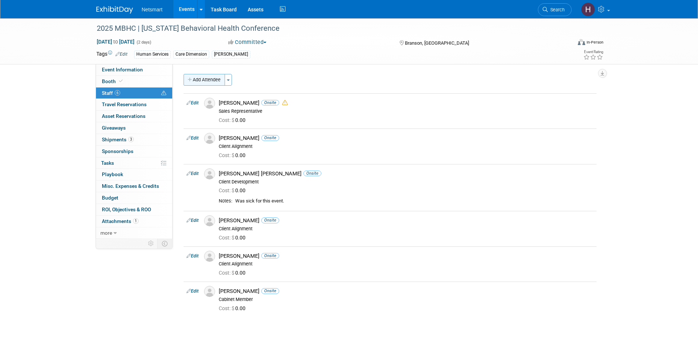
click at [206, 77] on button "Add Attendee" at bounding box center [203, 80] width 41 height 12
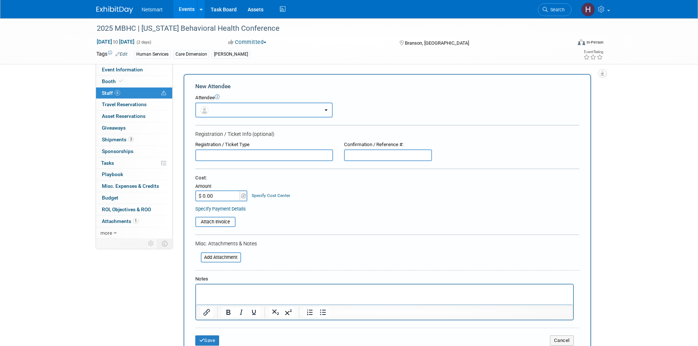
click at [223, 105] on button "button" at bounding box center [263, 110] width 137 height 15
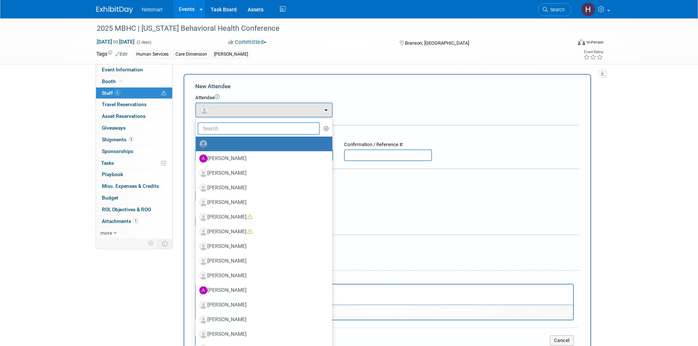
click at [232, 132] on input "text" at bounding box center [258, 128] width 123 height 12
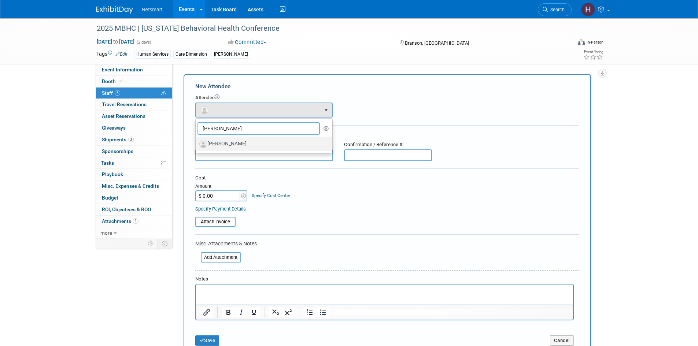
type input "[PERSON_NAME]"
click at [234, 142] on label "[PERSON_NAME]" at bounding box center [262, 144] width 126 height 12
click at [197, 142] on input "[PERSON_NAME]" at bounding box center [194, 143] width 5 height 5
select select "c3404b58-2e50-46ba-8edb-afdb046f0e19"
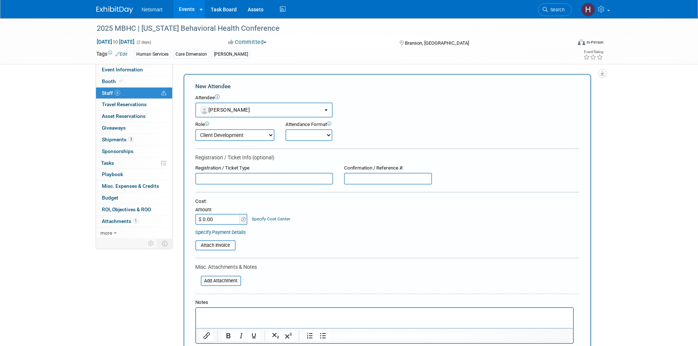
click at [261, 135] on select "Cabinet Member Client Alignment Client Development Demonstrator Events Executiv…" at bounding box center [234, 135] width 79 height 12
select select "5"
click at [195, 129] on select "Cabinet Member Client Alignment Client Development Demonstrator Events Executiv…" at bounding box center [234, 135] width 79 height 12
click at [311, 132] on select "Onsite Remote" at bounding box center [308, 135] width 47 height 12
select select "1"
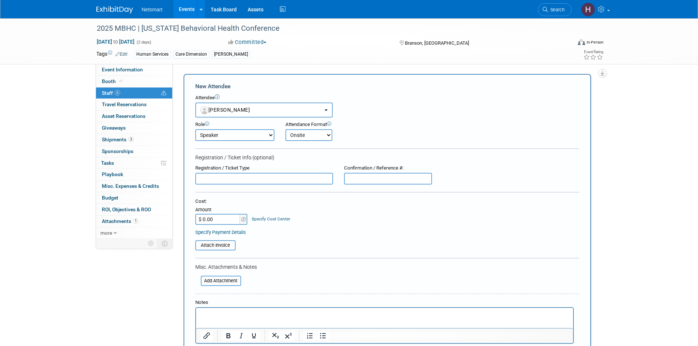
click at [285, 129] on select "Onsite Remote" at bounding box center [308, 135] width 47 height 12
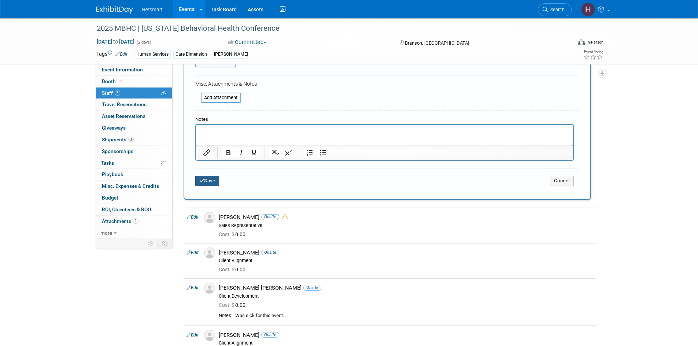
click at [218, 181] on button "Save" at bounding box center [207, 181] width 24 height 10
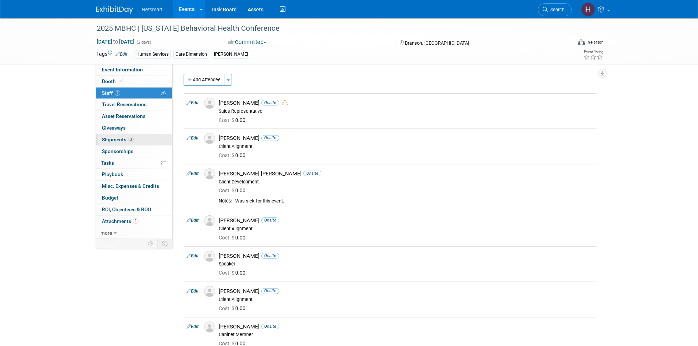
click at [133, 139] on link "3 Shipments 3" at bounding box center [134, 139] width 76 height 11
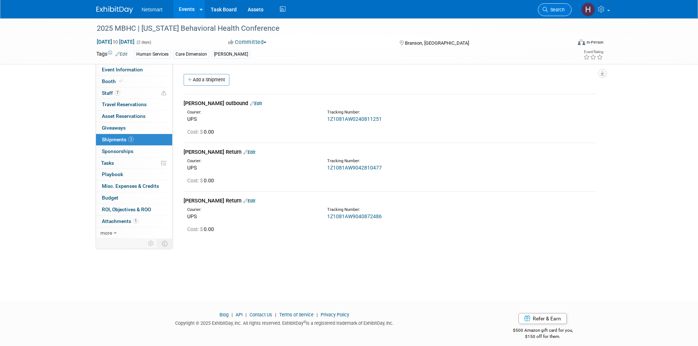
click at [555, 11] on span "Search" at bounding box center [556, 9] width 17 height 5
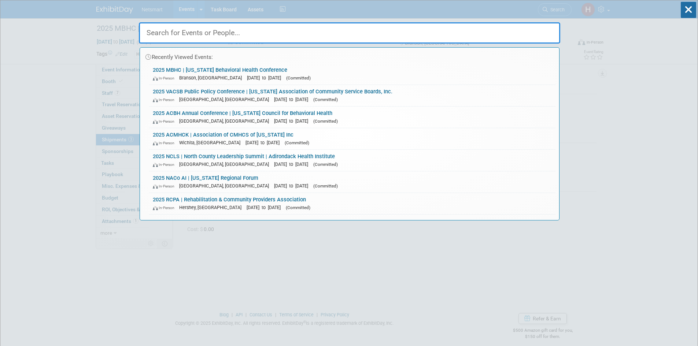
click at [311, 36] on input "text" at bounding box center [349, 32] width 421 height 21
click at [254, 91] on link "2025 VACSB Public Policy Conference | [US_STATE] Association of Community Servi…" at bounding box center [352, 95] width 406 height 21
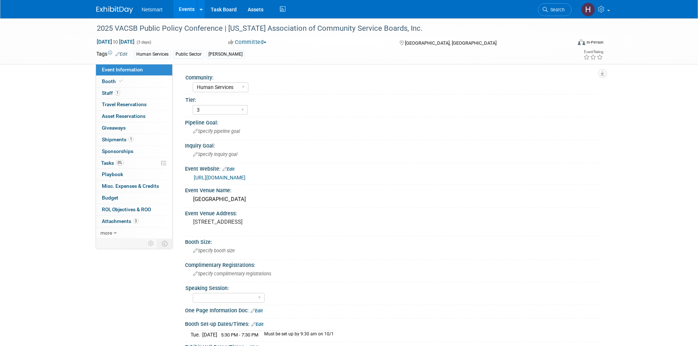
select select "Human Services"
select select "3"
click at [232, 132] on span "Specify pipeline goal" at bounding box center [216, 131] width 47 height 5
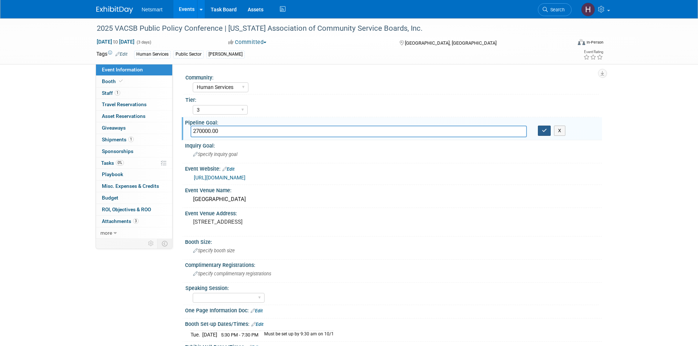
type input "270000.00"
click at [542, 130] on icon "button" at bounding box center [544, 130] width 5 height 5
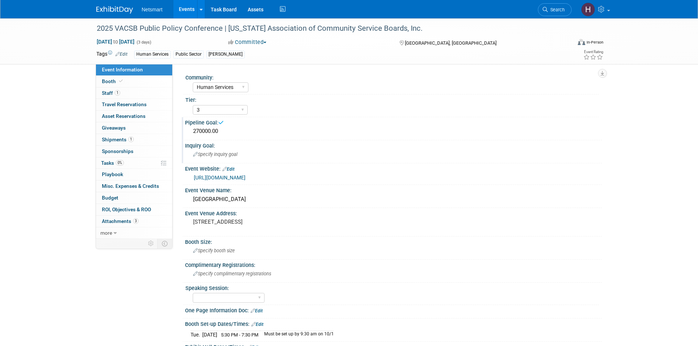
click at [210, 154] on span "Specify inquiry goal" at bounding box center [215, 154] width 44 height 5
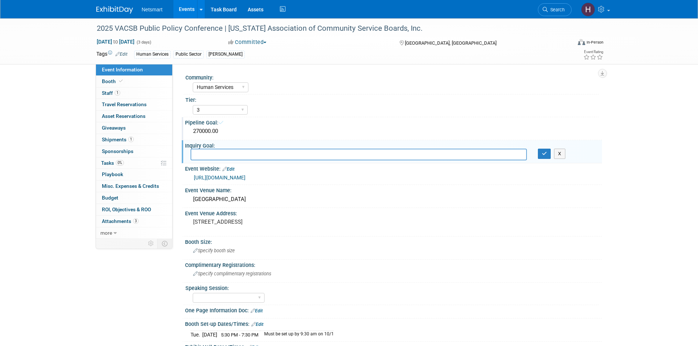
click at [190, 165] on div "Event Website: Edit" at bounding box center [393, 168] width 417 height 10
click at [209, 152] on input "text" at bounding box center [358, 154] width 336 height 11
type input "50"
drag, startPoint x: 544, startPoint y: 155, endPoint x: 521, endPoint y: 158, distance: 22.9
click at [543, 155] on icon "button" at bounding box center [544, 153] width 5 height 5
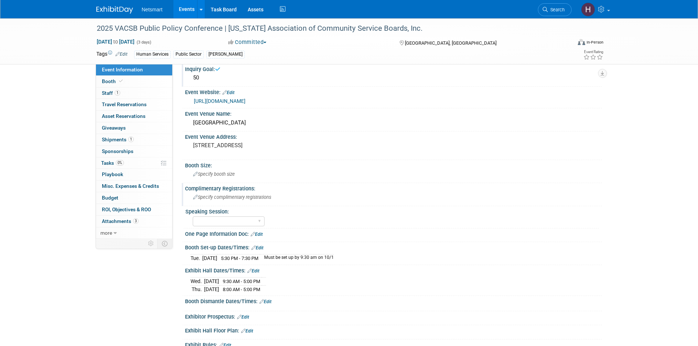
scroll to position [110, 0]
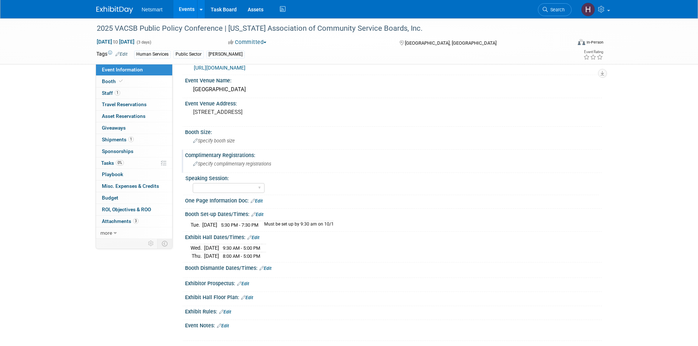
click at [229, 163] on span "Specify complimentary registrations" at bounding box center [232, 163] width 78 height 5
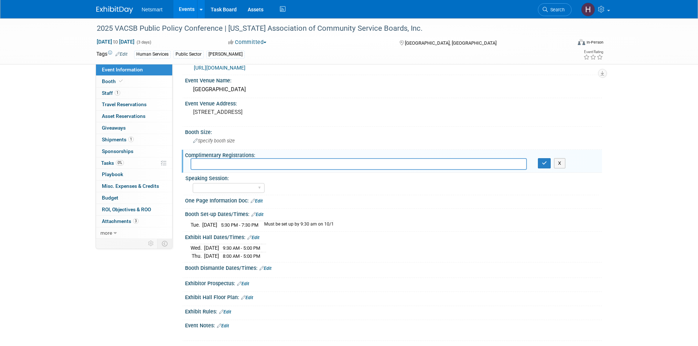
click at [230, 164] on input "text" at bounding box center [358, 163] width 336 height 11
type input "1"
click at [544, 162] on icon "button" at bounding box center [544, 163] width 5 height 5
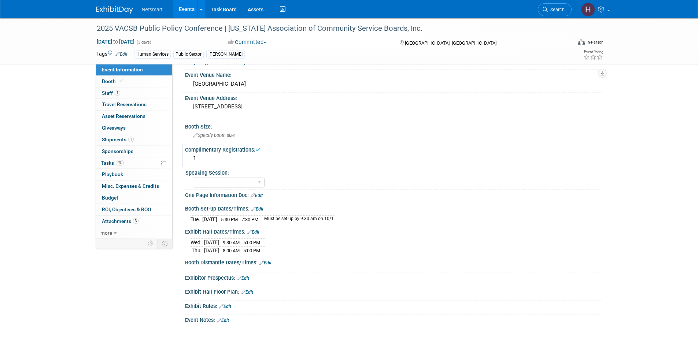
scroll to position [183, 0]
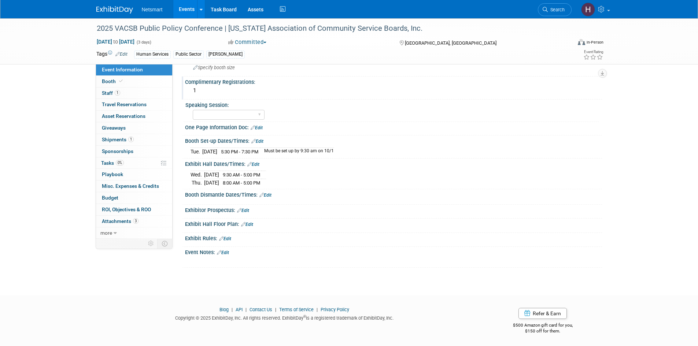
click at [251, 222] on link "Edit" at bounding box center [247, 224] width 12 height 5
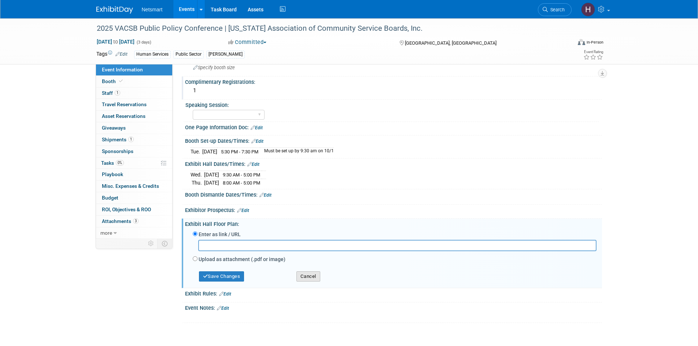
click at [304, 277] on button "Cancel" at bounding box center [308, 276] width 24 height 10
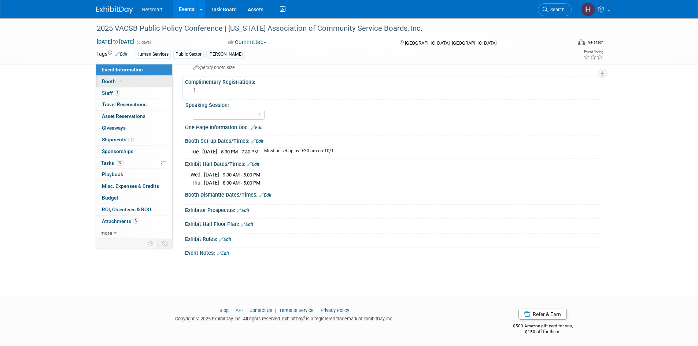
click at [124, 80] on link "Booth" at bounding box center [134, 81] width 76 height 11
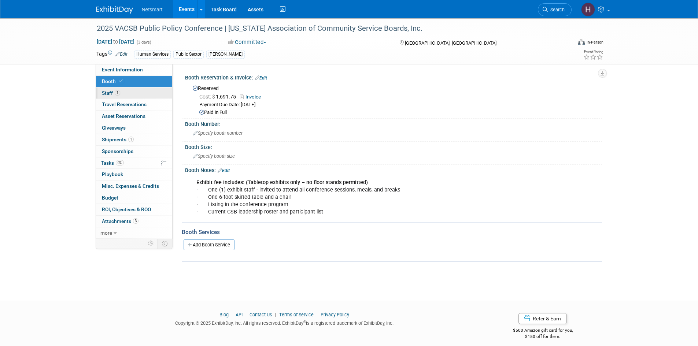
click at [136, 92] on link "1 Staff 1" at bounding box center [134, 93] width 76 height 11
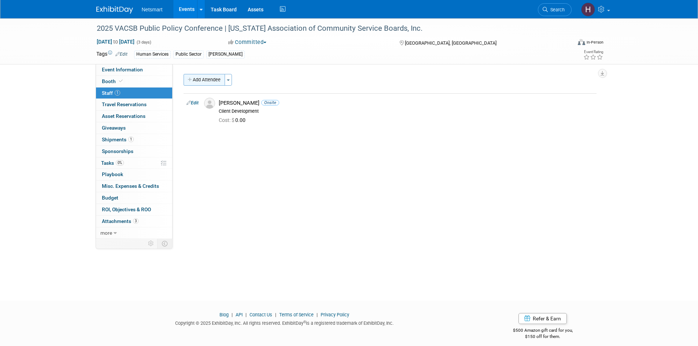
click at [196, 80] on button "Add Attendee" at bounding box center [203, 80] width 41 height 12
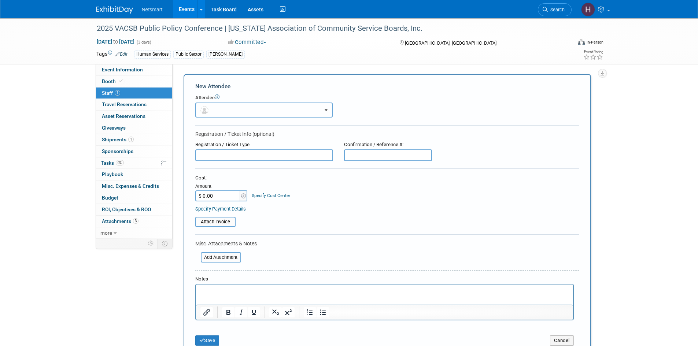
click at [220, 104] on button "button" at bounding box center [263, 110] width 137 height 15
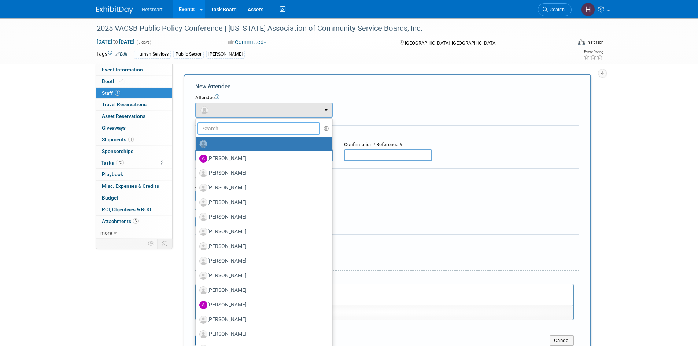
click at [233, 130] on input "text" at bounding box center [258, 128] width 123 height 12
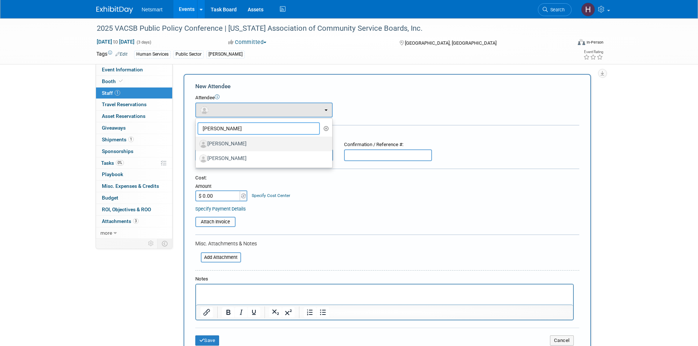
type input "heather"
click at [234, 138] on label "[PERSON_NAME]" at bounding box center [262, 144] width 126 height 12
click at [197, 141] on input "[PERSON_NAME]" at bounding box center [194, 143] width 5 height 5
select select "a606b813-76db-491c-9dc1-93abb60ab8bf"
select select "300"
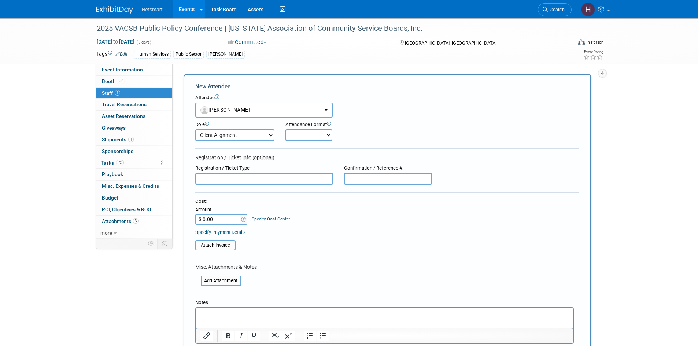
click at [294, 133] on select "Onsite Remote" at bounding box center [308, 135] width 47 height 12
select select "1"
click at [285, 129] on select "Onsite Remote" at bounding box center [308, 135] width 47 height 12
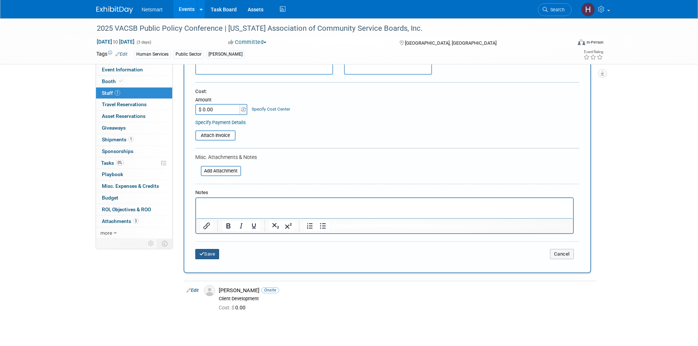
click at [211, 252] on button "Save" at bounding box center [207, 254] width 24 height 10
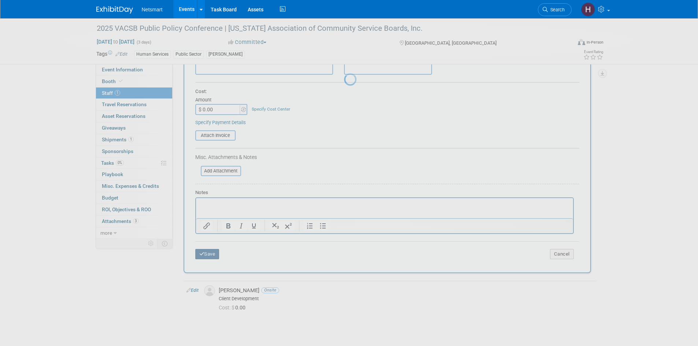
scroll to position [6, 0]
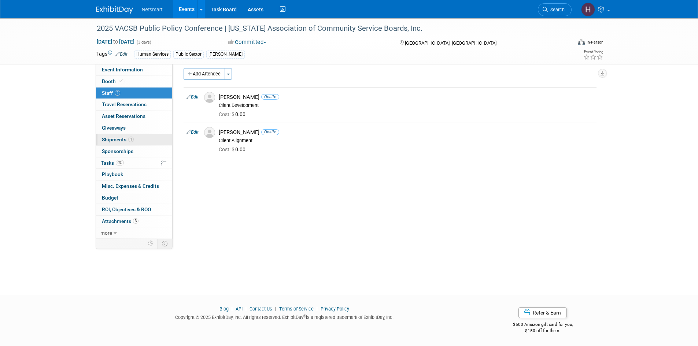
click at [126, 138] on span "Shipments 1" at bounding box center [118, 140] width 32 height 6
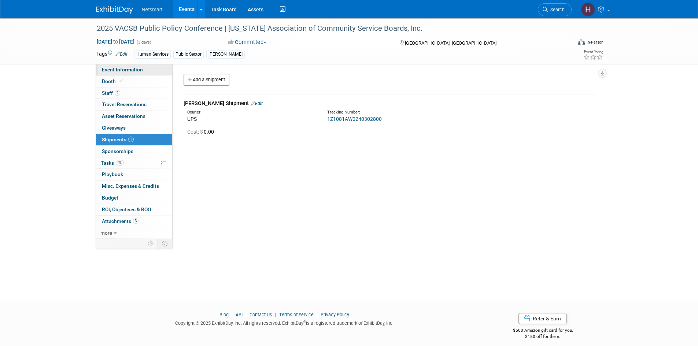
click at [134, 71] on span "Event Information" at bounding box center [122, 70] width 41 height 6
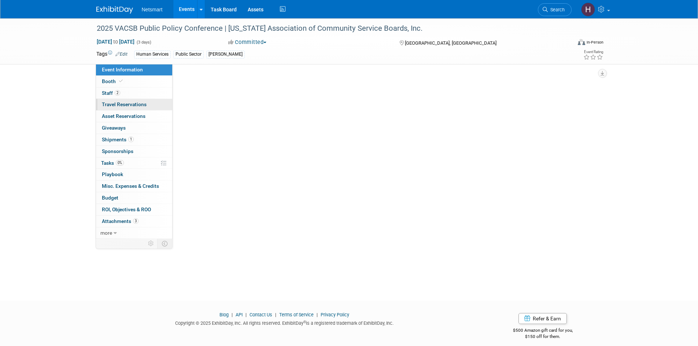
select select "Human Services"
select select "3"
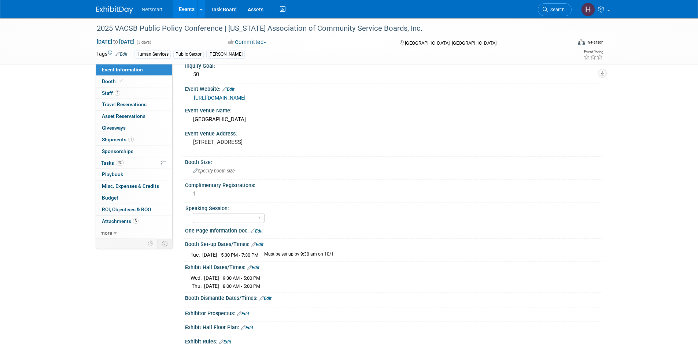
scroll to position [183, 0]
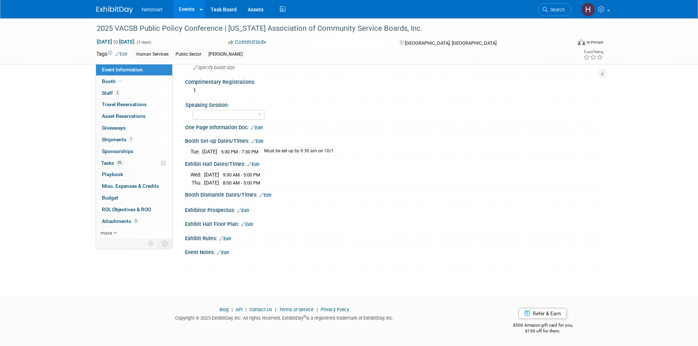
click at [271, 195] on link "Edit" at bounding box center [265, 195] width 12 height 5
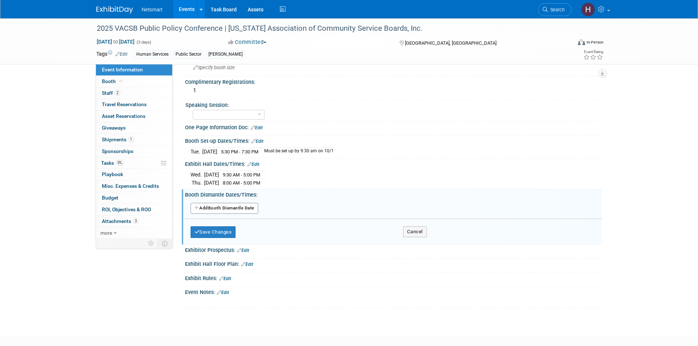
click at [237, 211] on button "Add Another Booth Dismantle Date" at bounding box center [224, 208] width 68 height 11
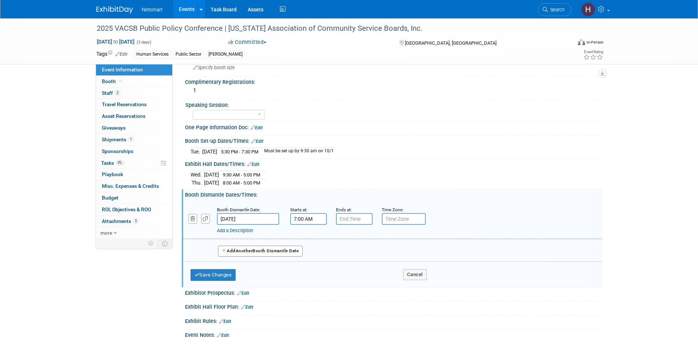
click at [301, 222] on input "7:00 AM" at bounding box center [308, 219] width 37 height 12
click at [308, 254] on span "07" at bounding box center [307, 252] width 14 height 13
click at [327, 256] on td "05" at bounding box center [326, 257] width 23 height 20
click at [372, 252] on button "AM" at bounding box center [370, 252] width 13 height 12
type input "5:00 PM"
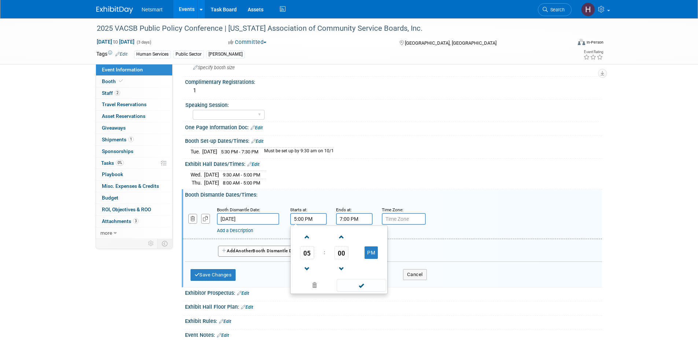
click at [360, 216] on input "7:00 PM" at bounding box center [354, 219] width 37 height 12
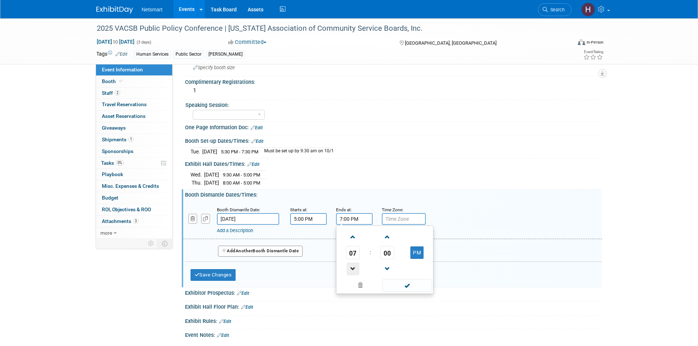
click at [354, 267] on span at bounding box center [352, 269] width 13 height 13
click at [421, 251] on button "PM" at bounding box center [416, 252] width 13 height 12
type input "6:00 AM"
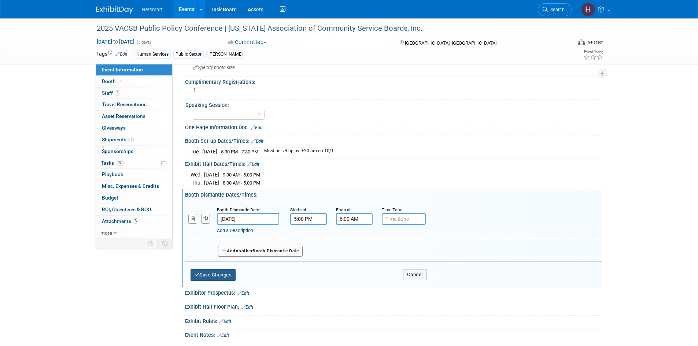
click at [227, 272] on button "Save Changes" at bounding box center [212, 275] width 45 height 12
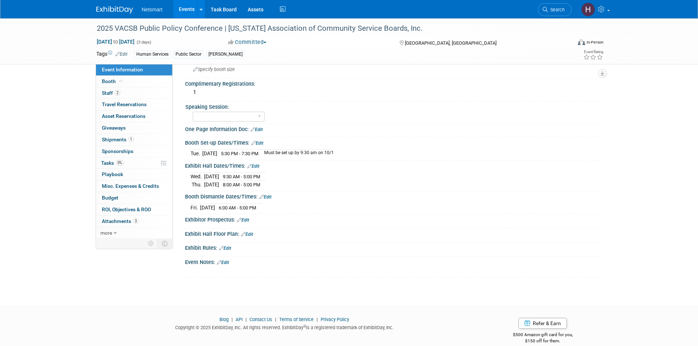
click at [271, 193] on div "Booth Dismantle Dates/Times: Edit" at bounding box center [393, 196] width 417 height 10
click at [271, 199] on link "Edit" at bounding box center [265, 196] width 12 height 5
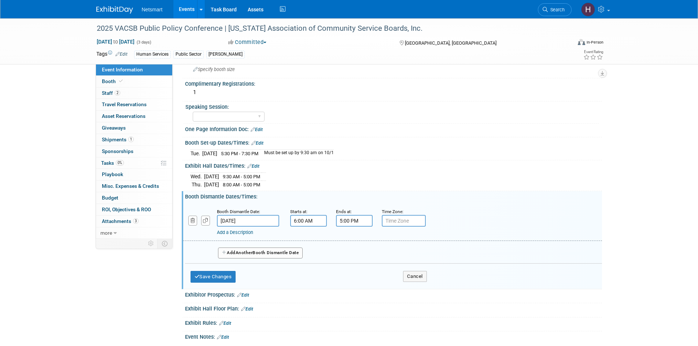
click at [242, 232] on link "Add a Description" at bounding box center [235, 232] width 36 height 5
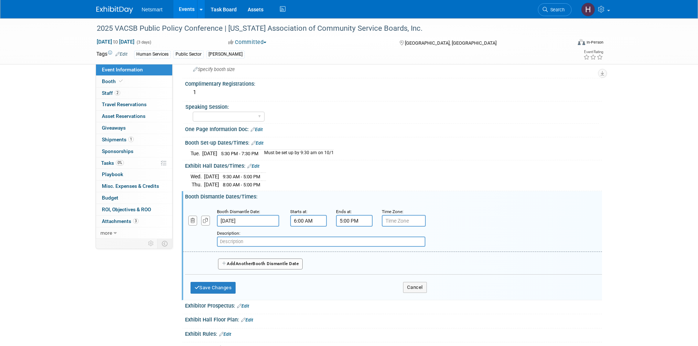
click at [268, 241] on input "text" at bounding box center [321, 242] width 208 height 10
type input "Must be removed by 6:00 pm"
click at [225, 287] on button "Save Changes" at bounding box center [212, 288] width 45 height 12
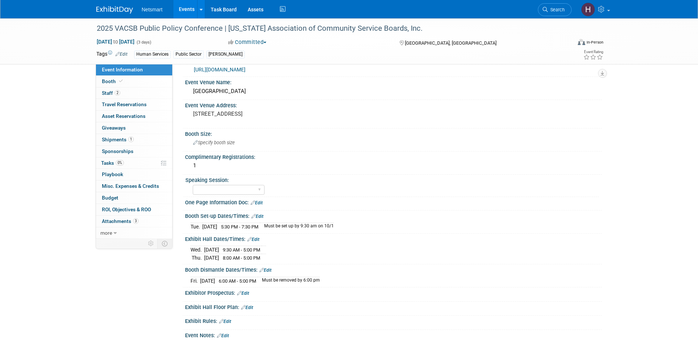
scroll to position [0, 0]
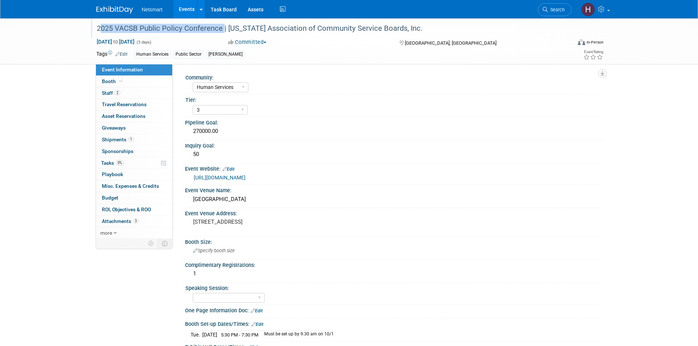
drag, startPoint x: 96, startPoint y: 28, endPoint x: 220, endPoint y: 30, distance: 124.9
click at [220, 30] on div "2025 VACSB Public Policy Conference | [US_STATE] Association of Community Servi…" at bounding box center [327, 28] width 466 height 13
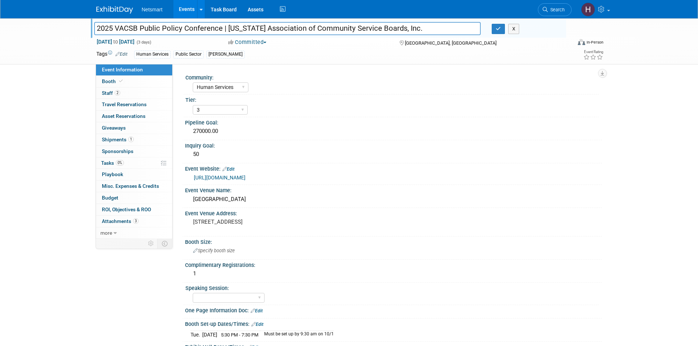
drag, startPoint x: 221, startPoint y: 29, endPoint x: 22, endPoint y: 26, distance: 199.6
click at [22, 26] on div "2025 VACSB Public Policy Conference | Virginia Association of Community Service…" at bounding box center [349, 41] width 698 height 46
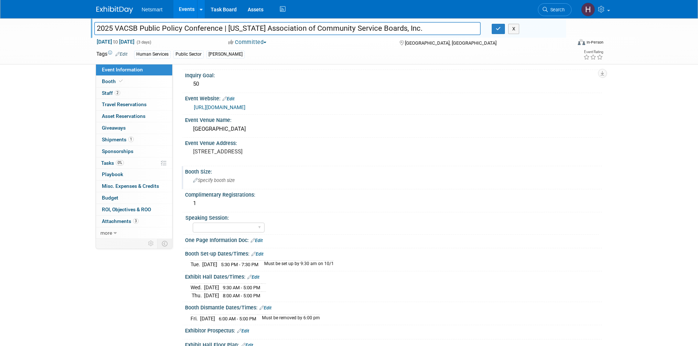
scroll to position [73, 0]
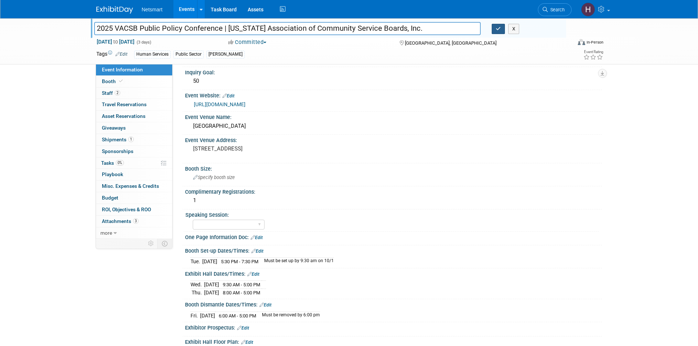
click at [501, 30] on button "button" at bounding box center [498, 29] width 13 height 10
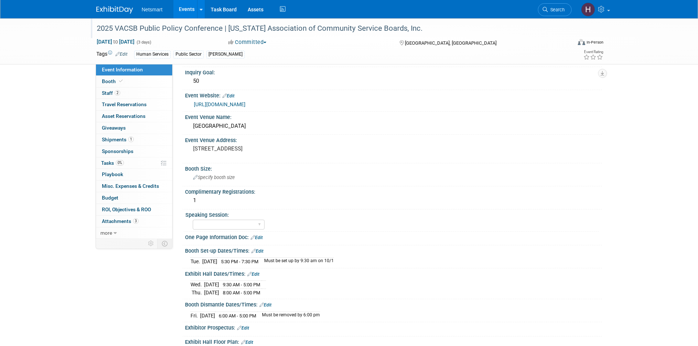
click at [561, 9] on span "Search" at bounding box center [556, 9] width 17 height 5
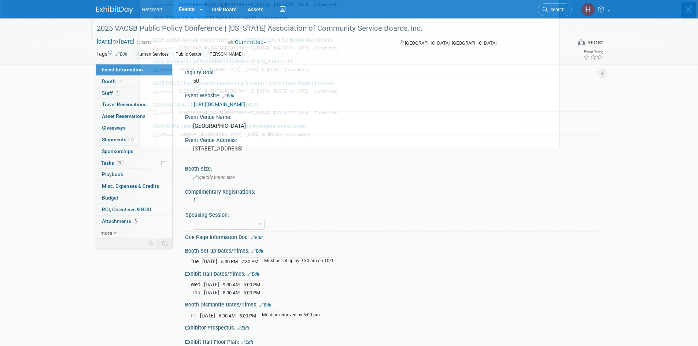
scroll to position [0, 0]
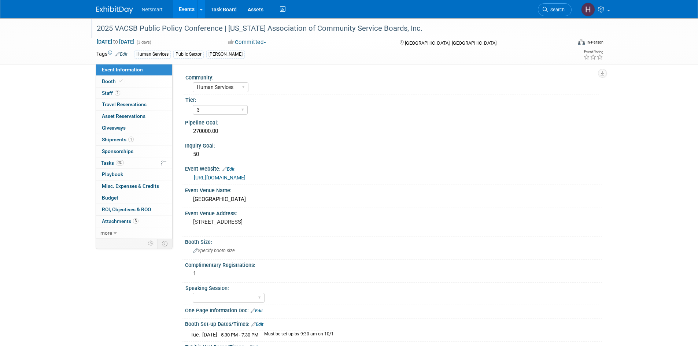
click at [555, 9] on span "Search" at bounding box center [556, 9] width 17 height 5
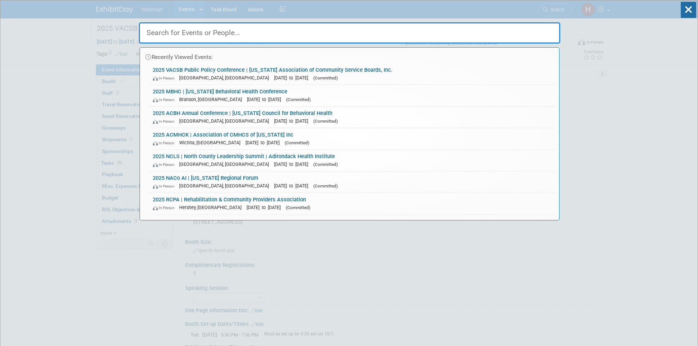
click at [447, 40] on input "text" at bounding box center [349, 32] width 421 height 21
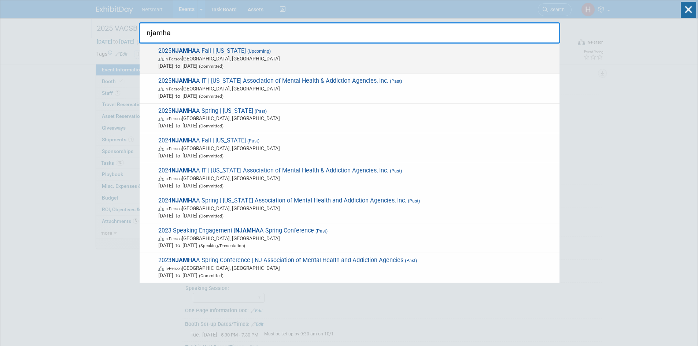
type input "njamha"
click at [215, 56] on span "In-Person Edison, NJ" at bounding box center [356, 58] width 397 height 7
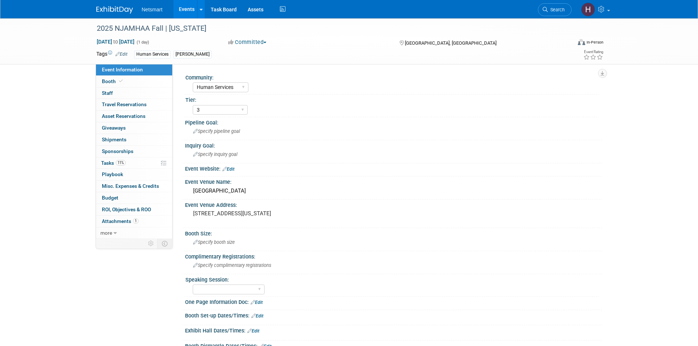
select select "Human Services"
select select "3"
click at [112, 85] on link "Booth" at bounding box center [134, 81] width 76 height 11
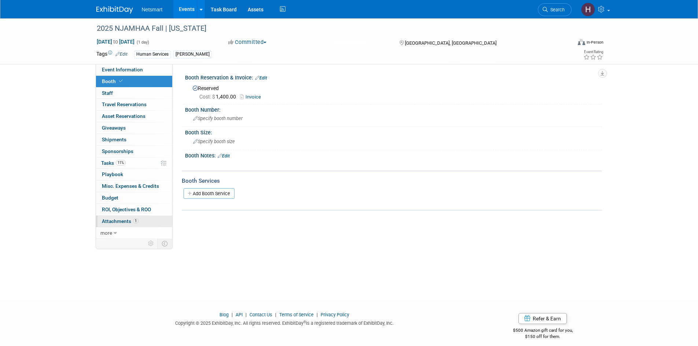
click at [115, 223] on span "Attachments 1" at bounding box center [120, 221] width 37 height 6
